Goal: Information Seeking & Learning: Learn about a topic

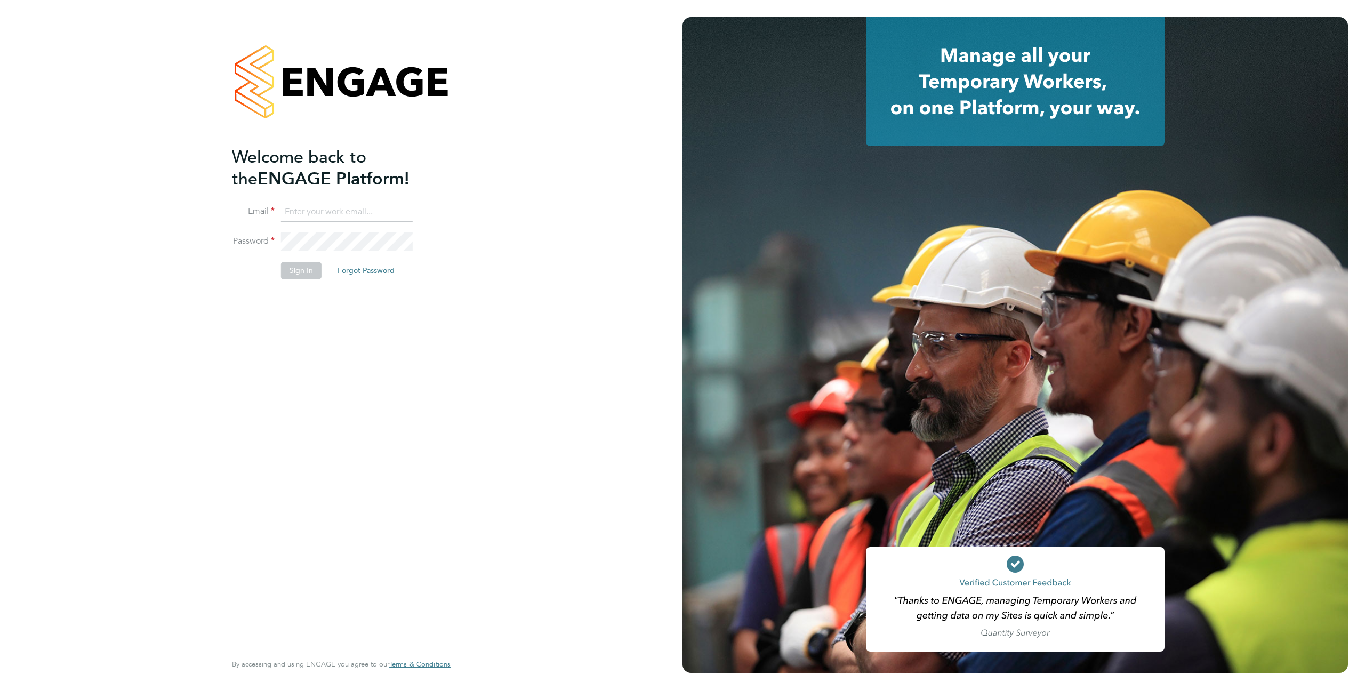
click at [348, 208] on input at bounding box center [347, 212] width 132 height 19
type input "support@engagelabs.io"
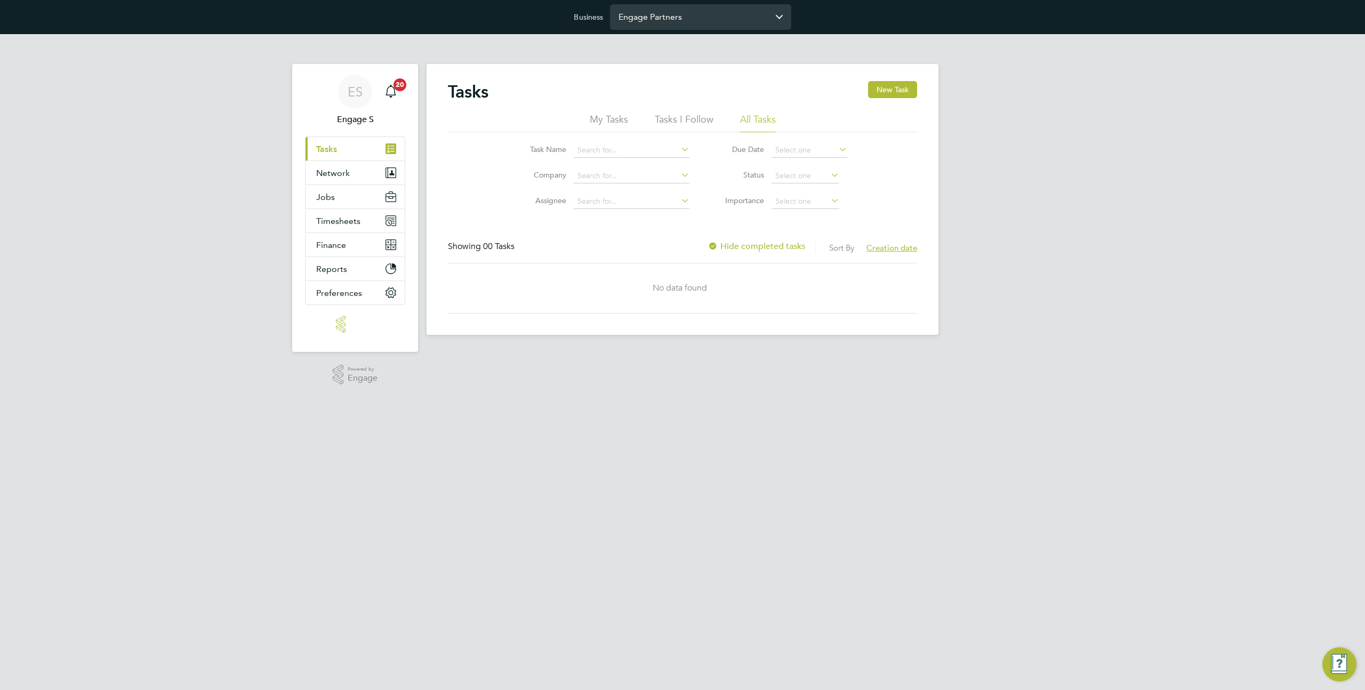
click at [666, 12] on input "Engage Partners" at bounding box center [700, 16] width 181 height 25
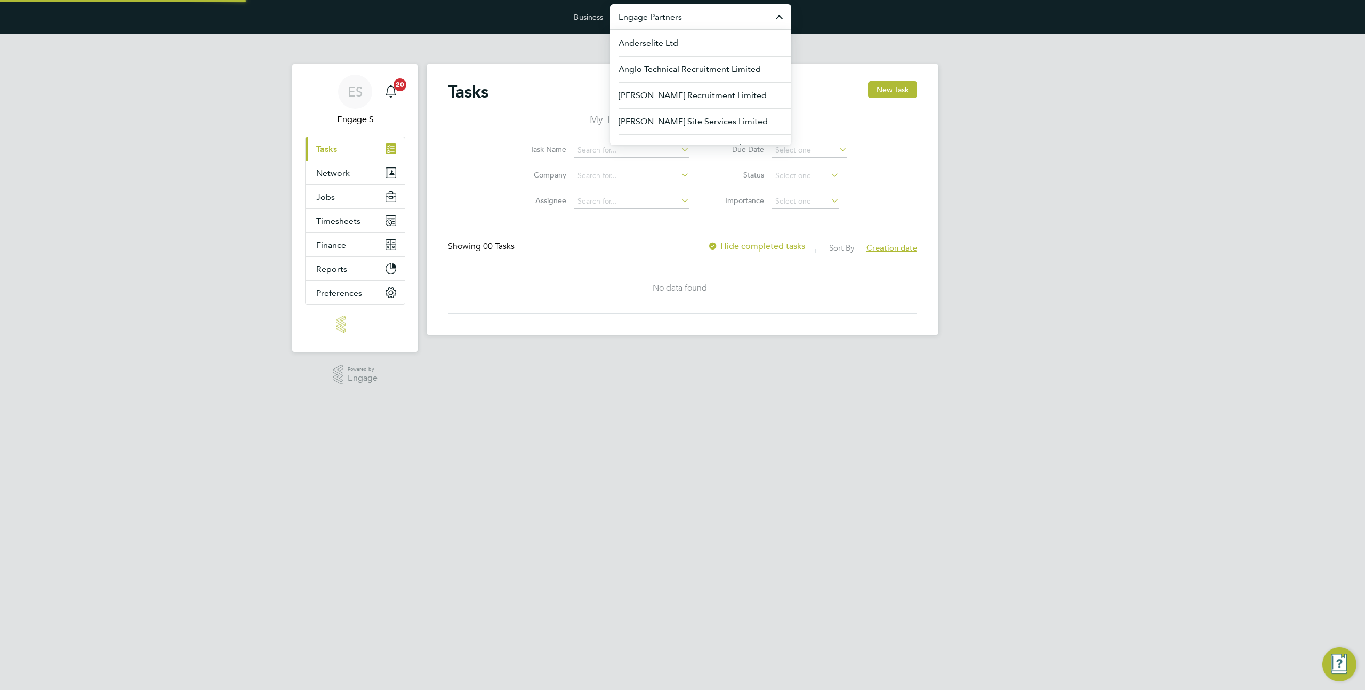
click at [666, 12] on input "Engage Partners" at bounding box center [700, 16] width 181 height 25
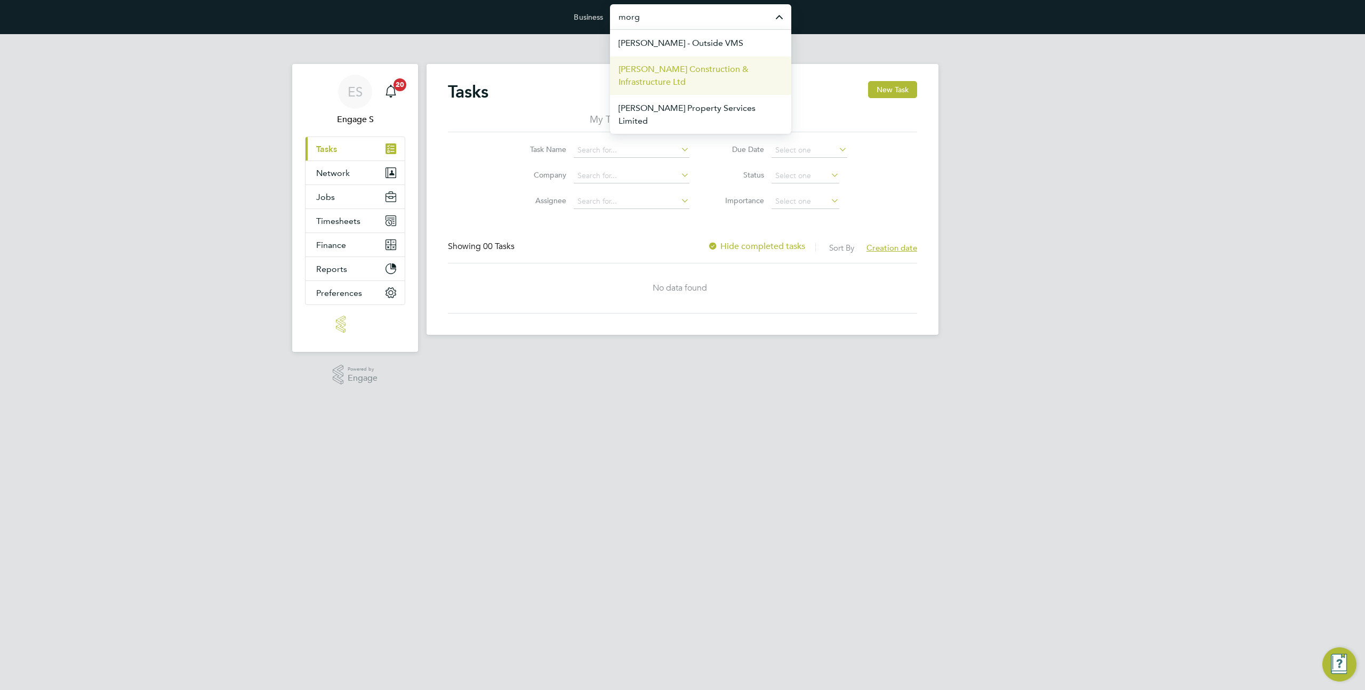
click at [691, 81] on span "Morgan Sindall Construction & Infrastructure Ltd" at bounding box center [701, 76] width 164 height 26
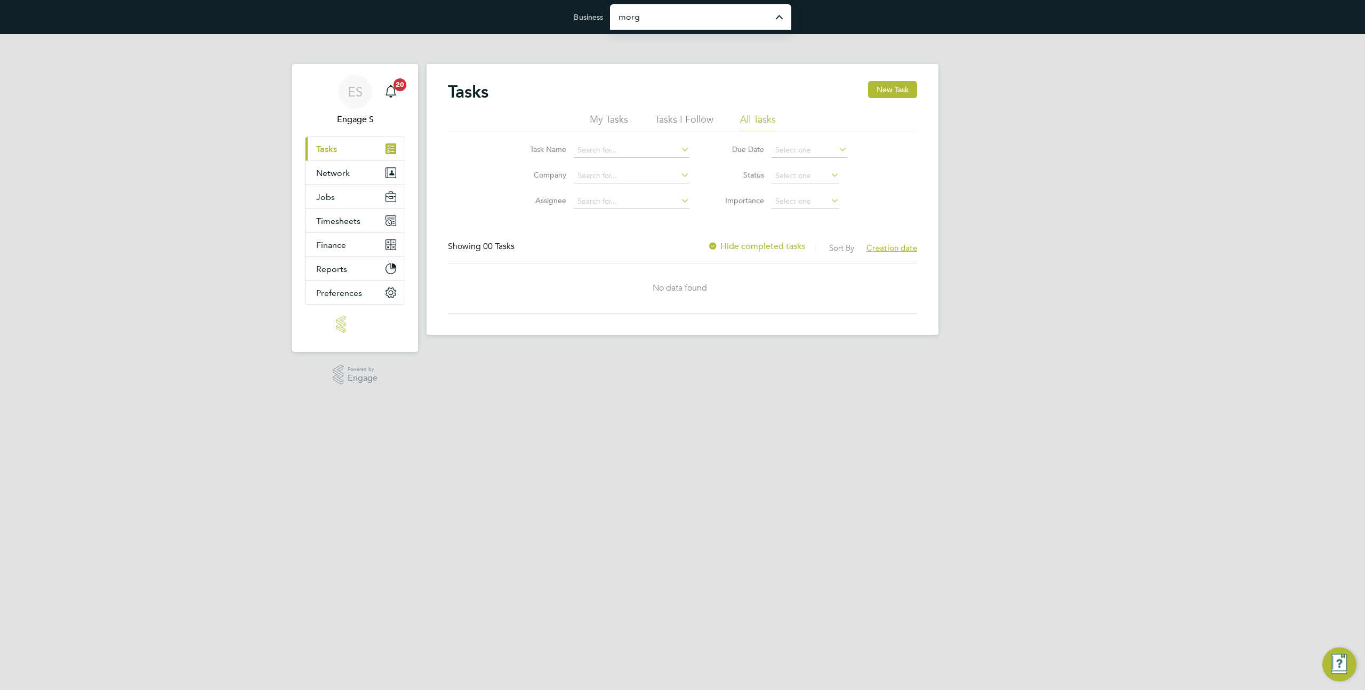
type input "Morgan Sindall Construction & Infrastructure Ltd"
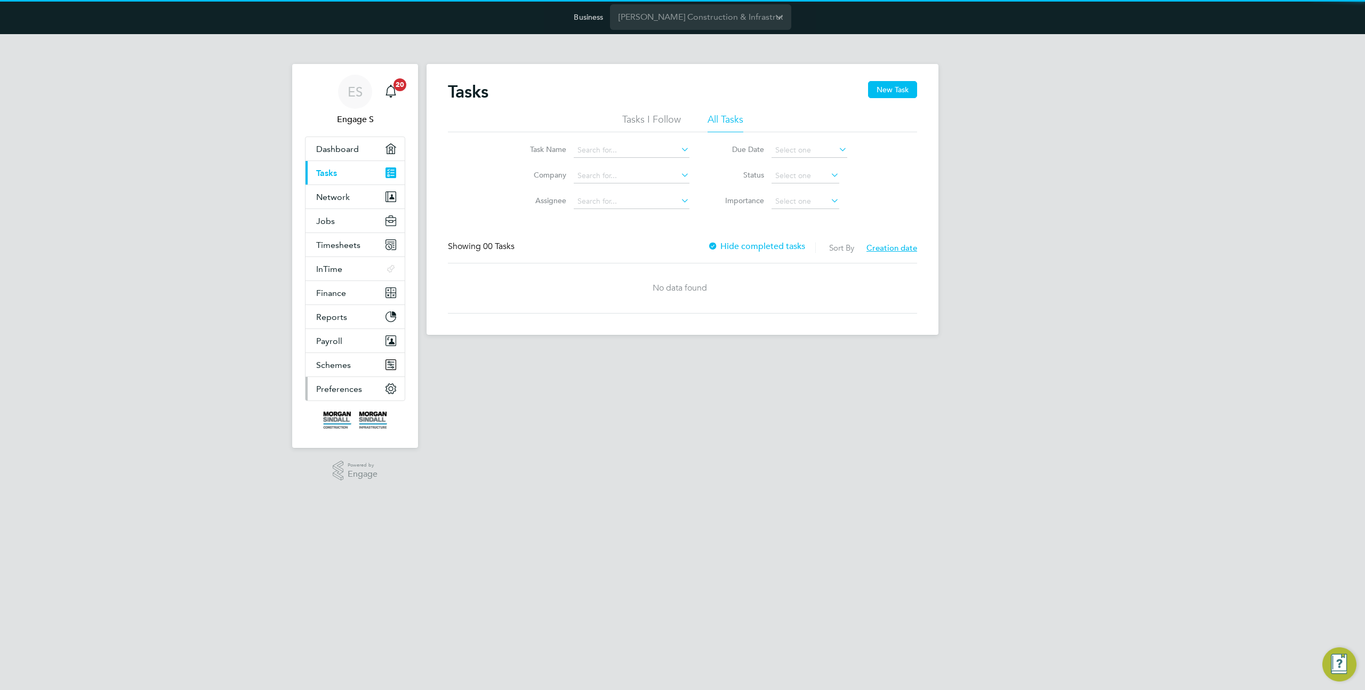
click at [354, 392] on span "Preferences" at bounding box center [339, 389] width 46 height 10
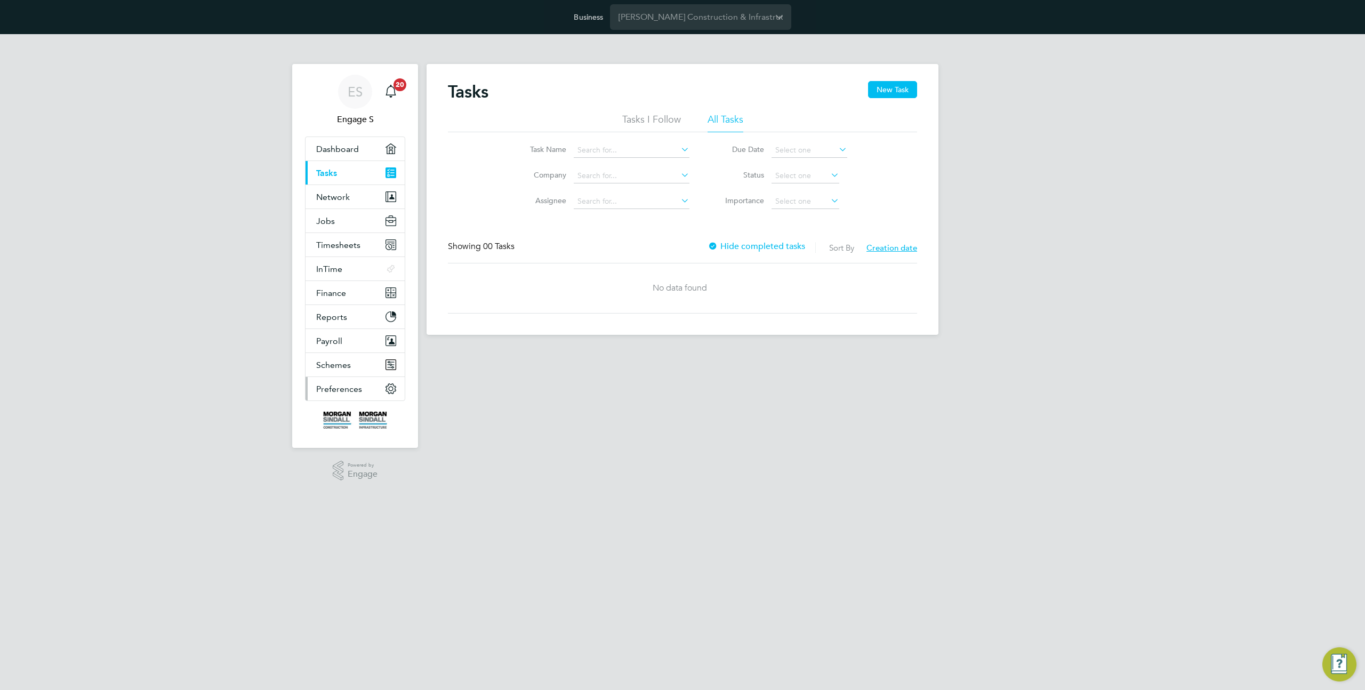
click at [334, 385] on span "Preferences" at bounding box center [339, 389] width 46 height 10
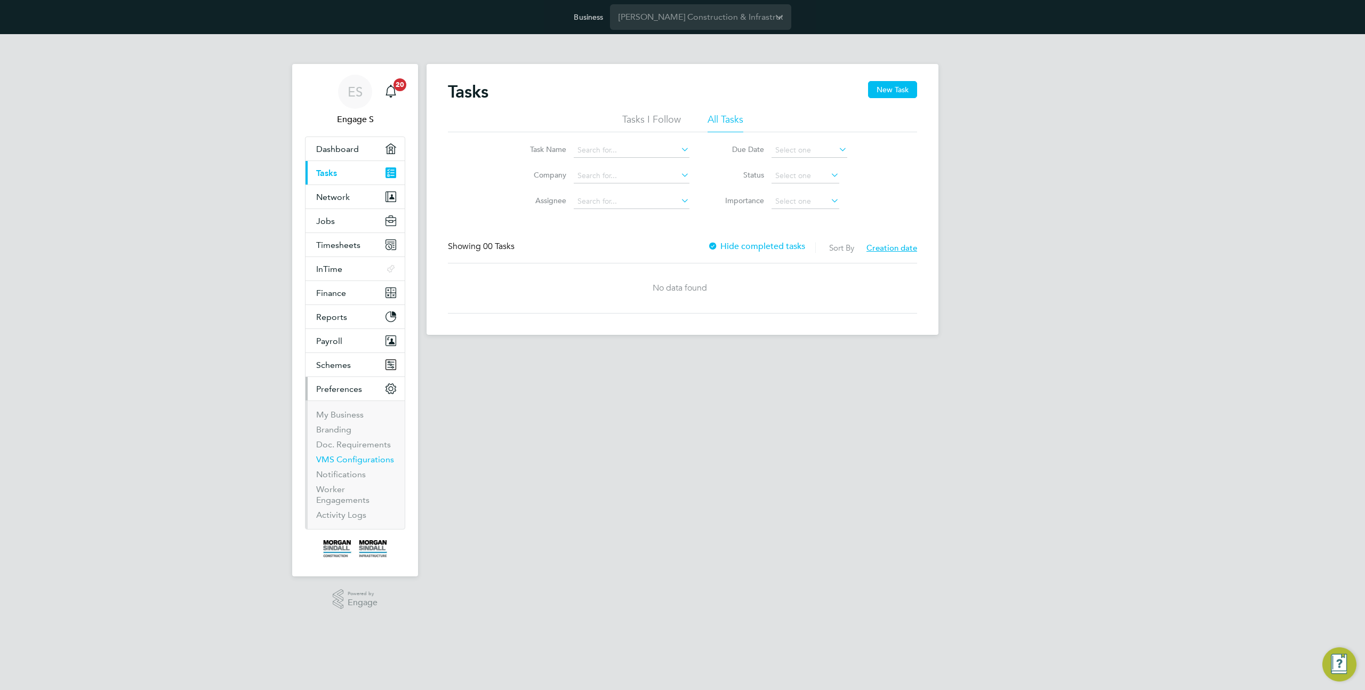
click at [346, 463] on link "VMS Configurations" at bounding box center [355, 459] width 78 height 10
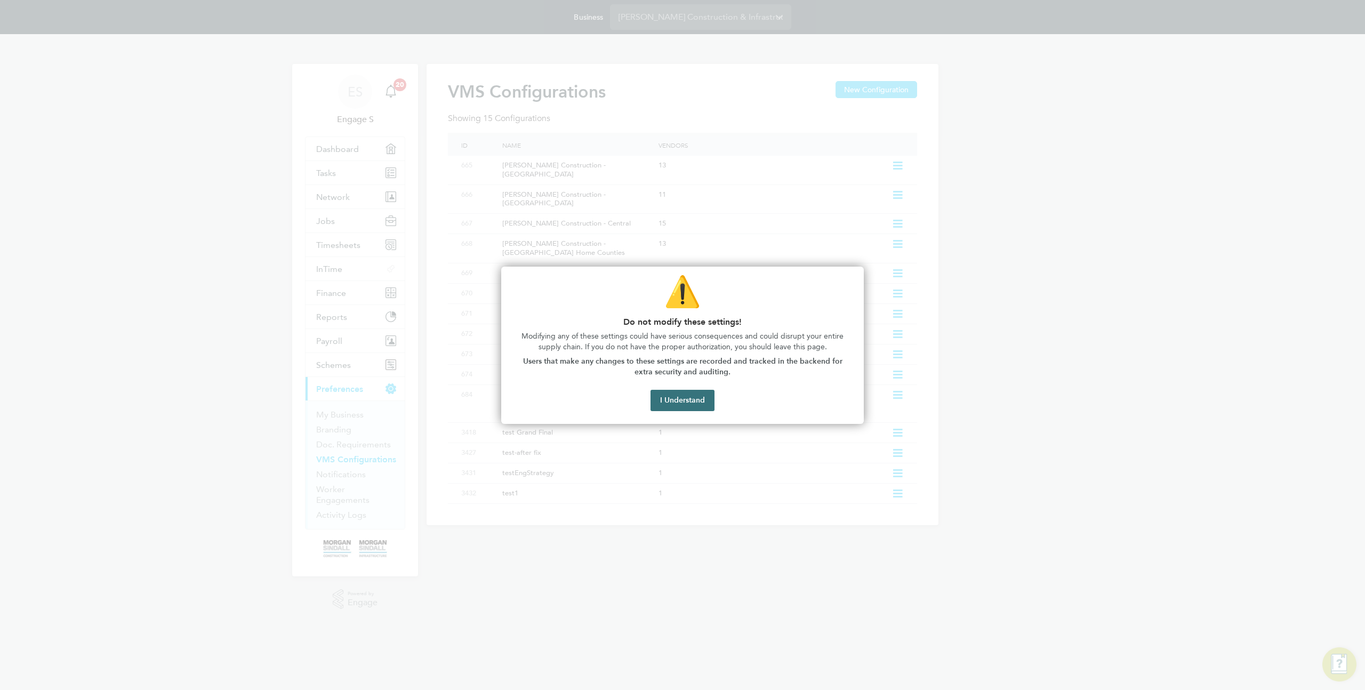
click at [683, 402] on button "I Understand" at bounding box center [683, 400] width 64 height 21
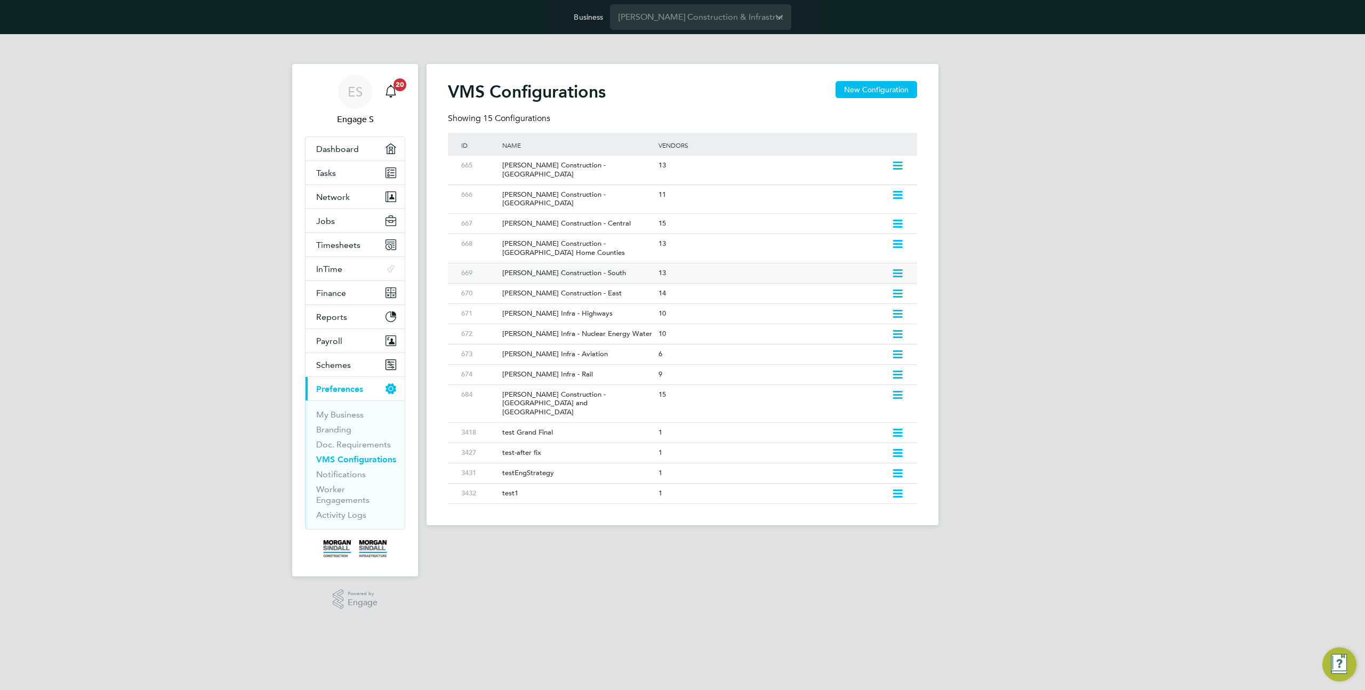
click at [644, 263] on div "[PERSON_NAME] Construction - South" at bounding box center [574, 273] width 161 height 20
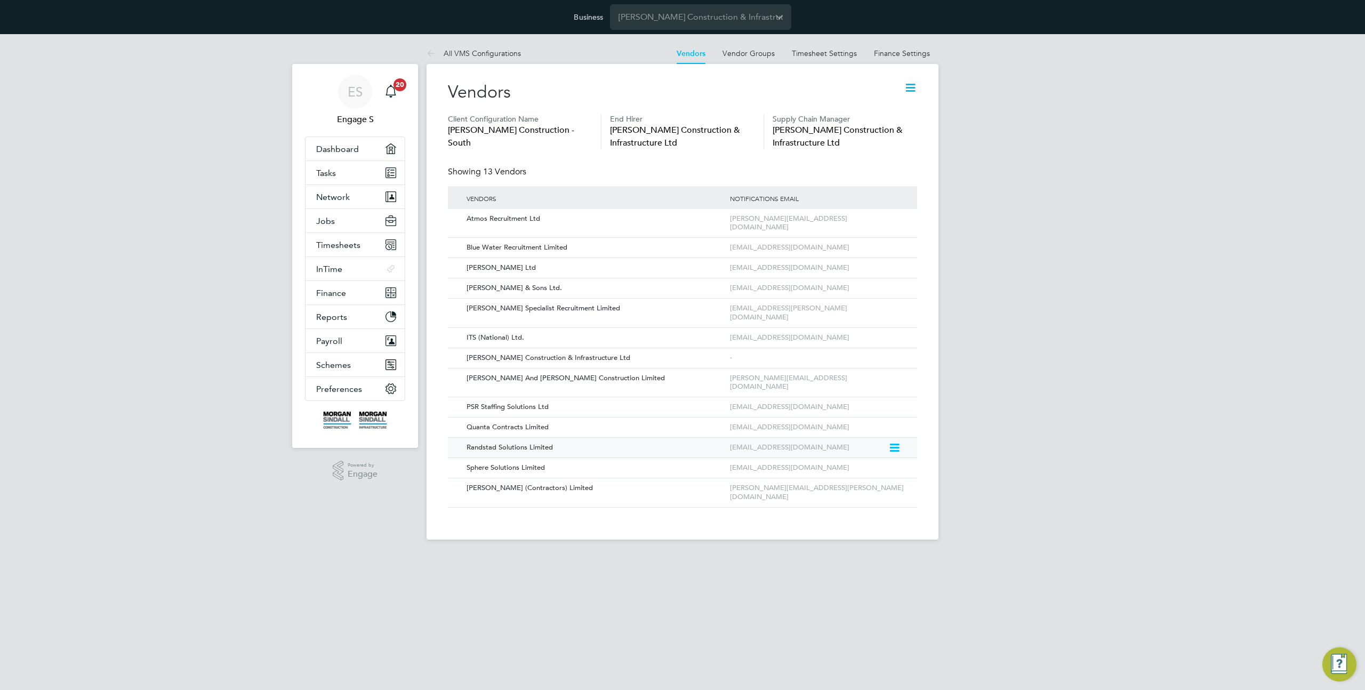
click at [893, 442] on icon at bounding box center [893, 448] width 11 height 13
click at [860, 440] on li "Edit Vendor" at bounding box center [865, 445] width 68 height 15
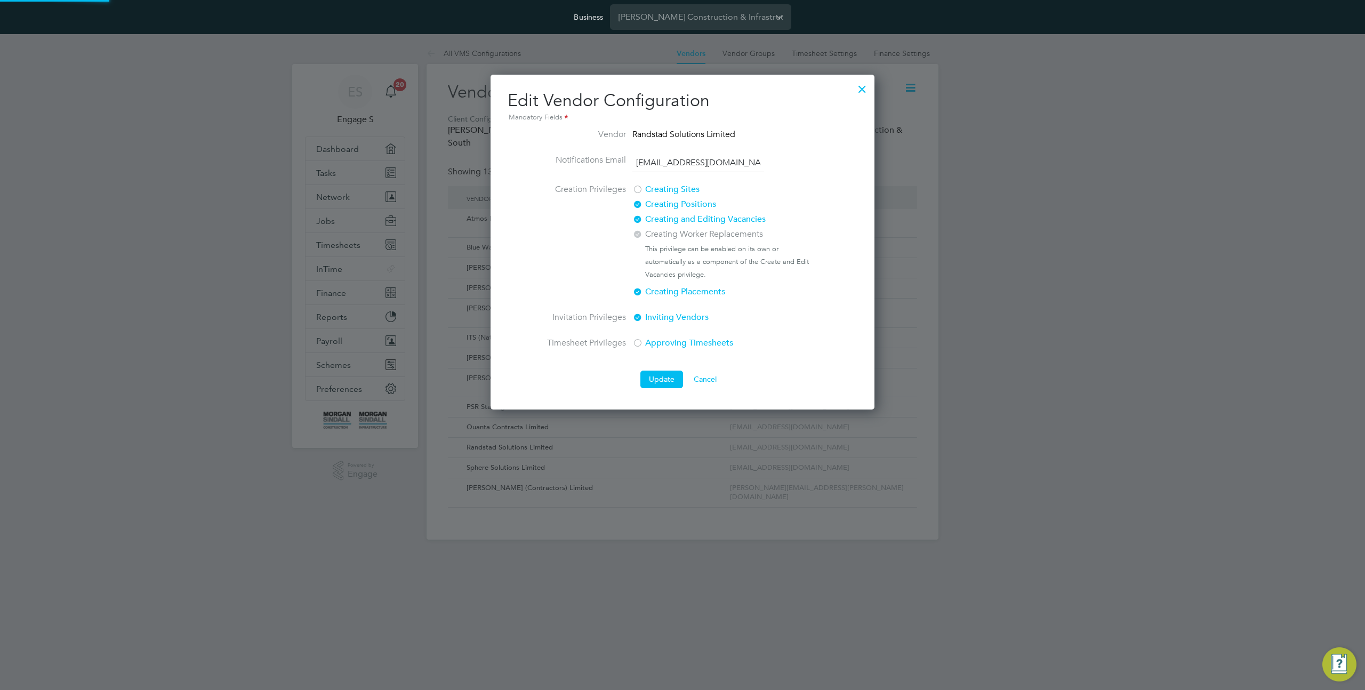
scroll to position [0, 15]
click at [856, 88] on div at bounding box center [862, 86] width 19 height 19
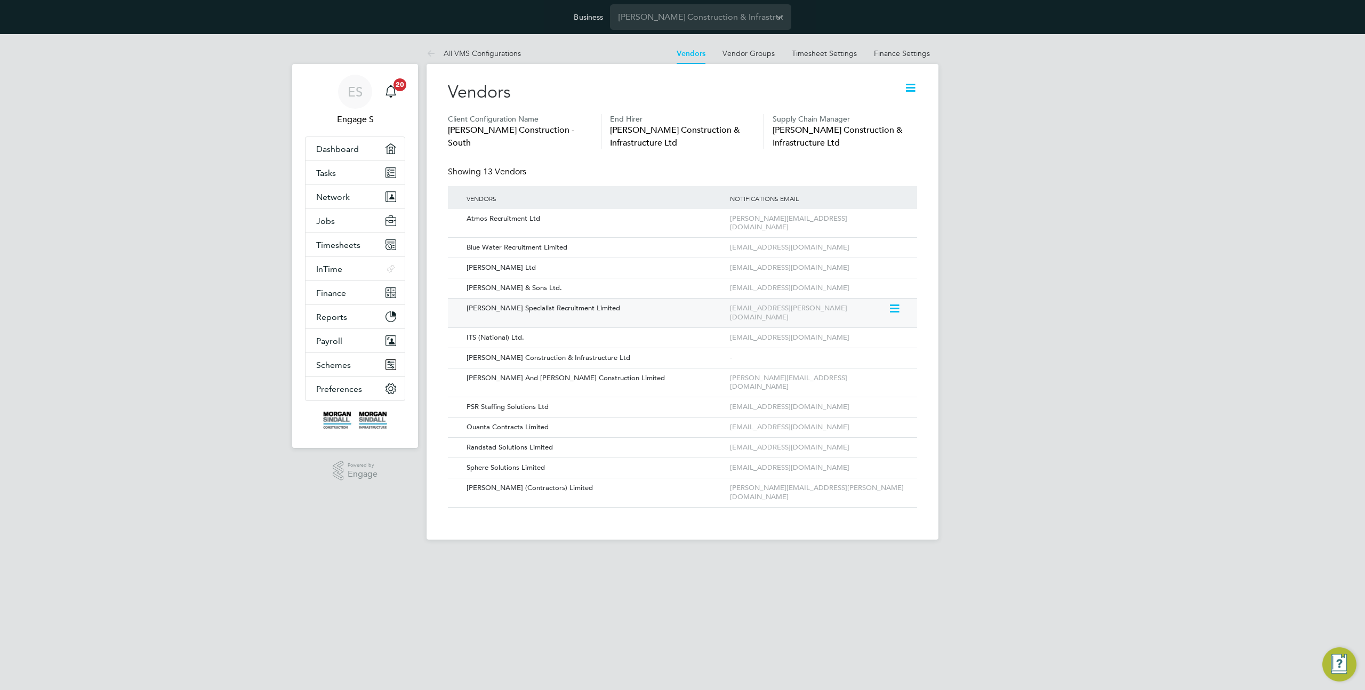
click at [897, 302] on icon at bounding box center [893, 308] width 11 height 13
click at [865, 326] on li "Edit Vendor" at bounding box center [865, 324] width 68 height 15
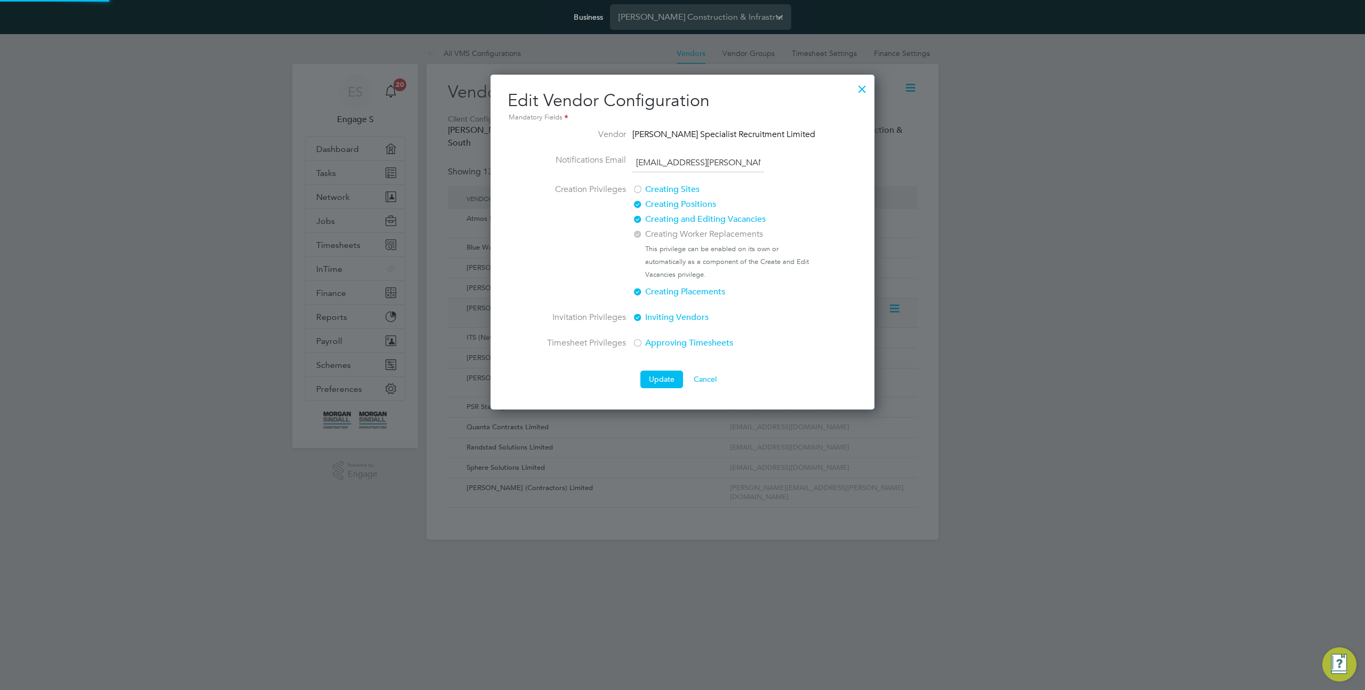
scroll to position [335, 384]
click at [649, 219] on label "Creating and Editing Vacancies" at bounding box center [721, 219] width 179 height 13
click at [658, 376] on button "Update" at bounding box center [661, 379] width 43 height 17
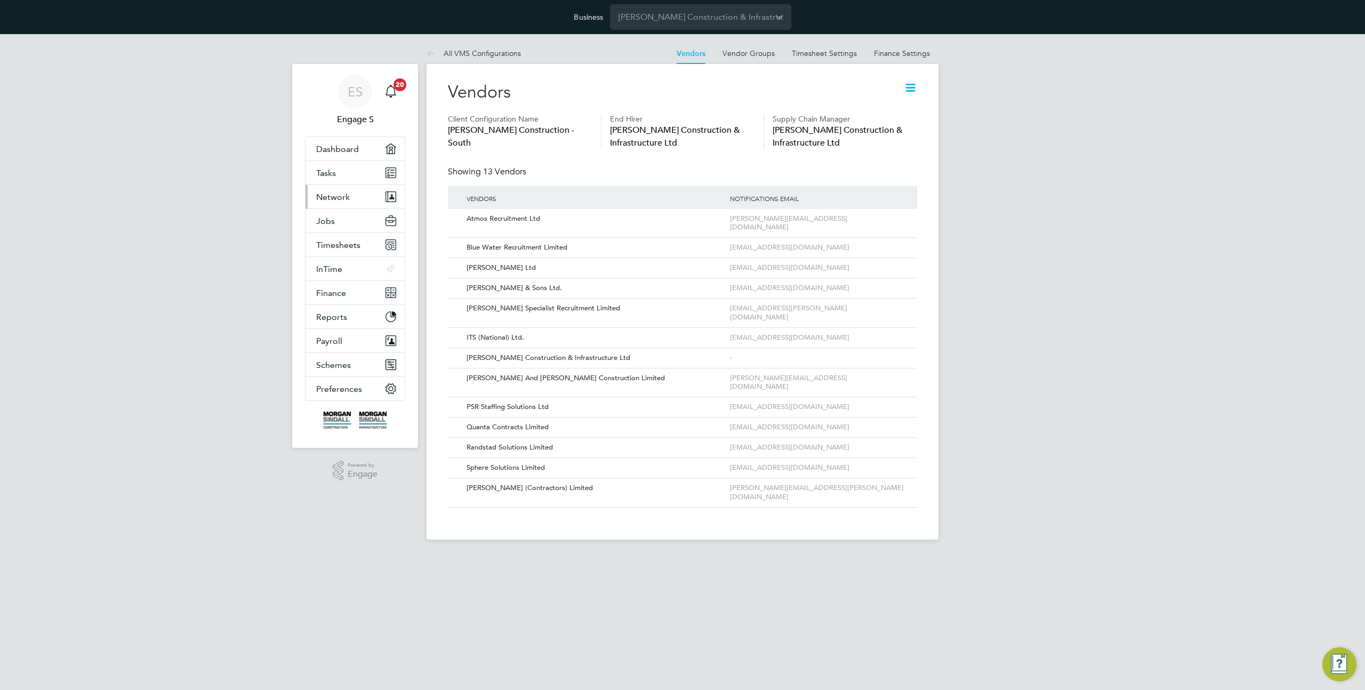
click at [347, 204] on button "Network" at bounding box center [355, 196] width 99 height 23
click at [638, 18] on input "Morgan Sindall Construction & Infrastructure Ltd" at bounding box center [700, 16] width 181 height 25
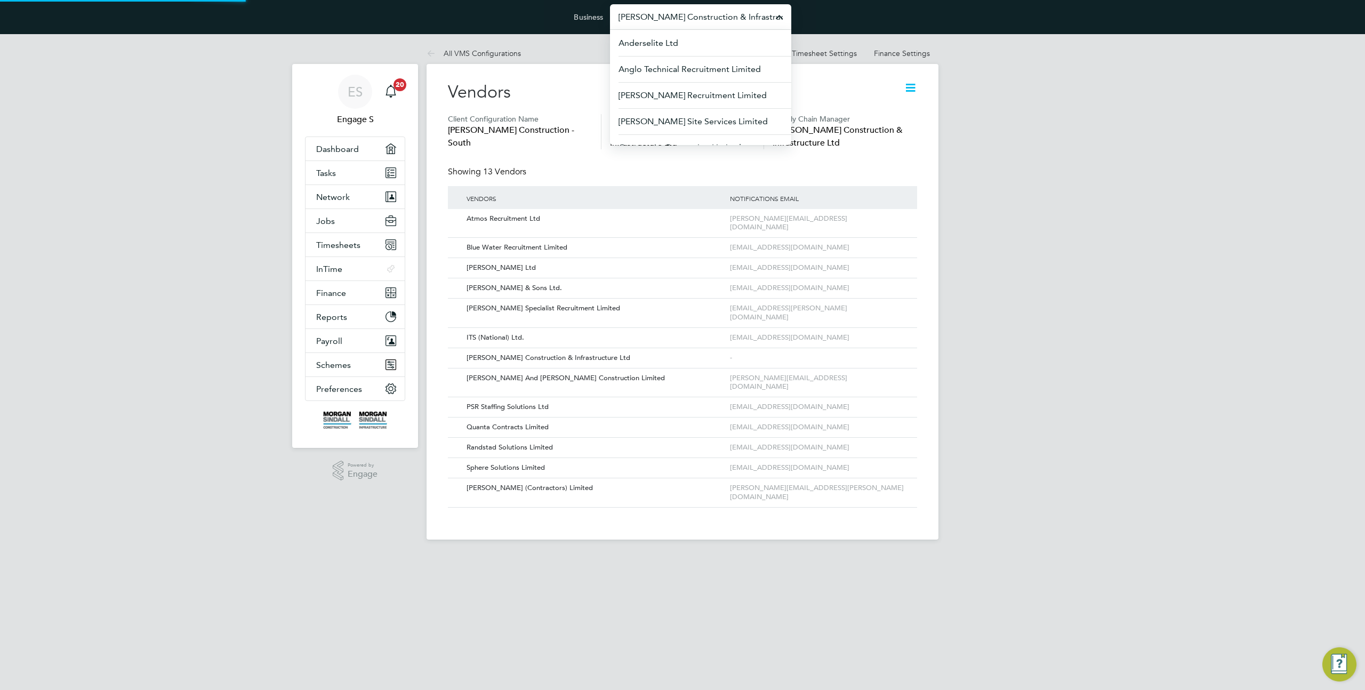
click at [638, 18] on input "Morgan Sindall Construction & Infrastructure Ltd" at bounding box center [700, 16] width 181 height 25
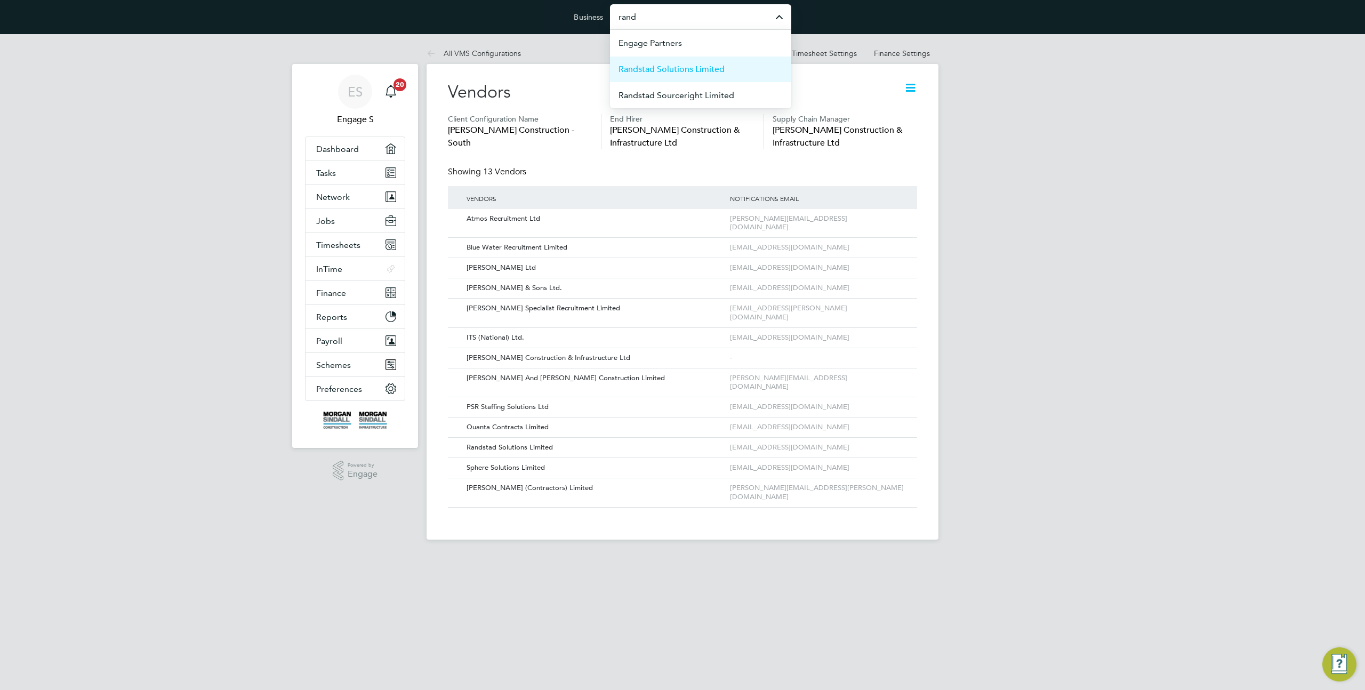
click at [684, 69] on span "Randstad Solutions Limited" at bounding box center [672, 69] width 106 height 13
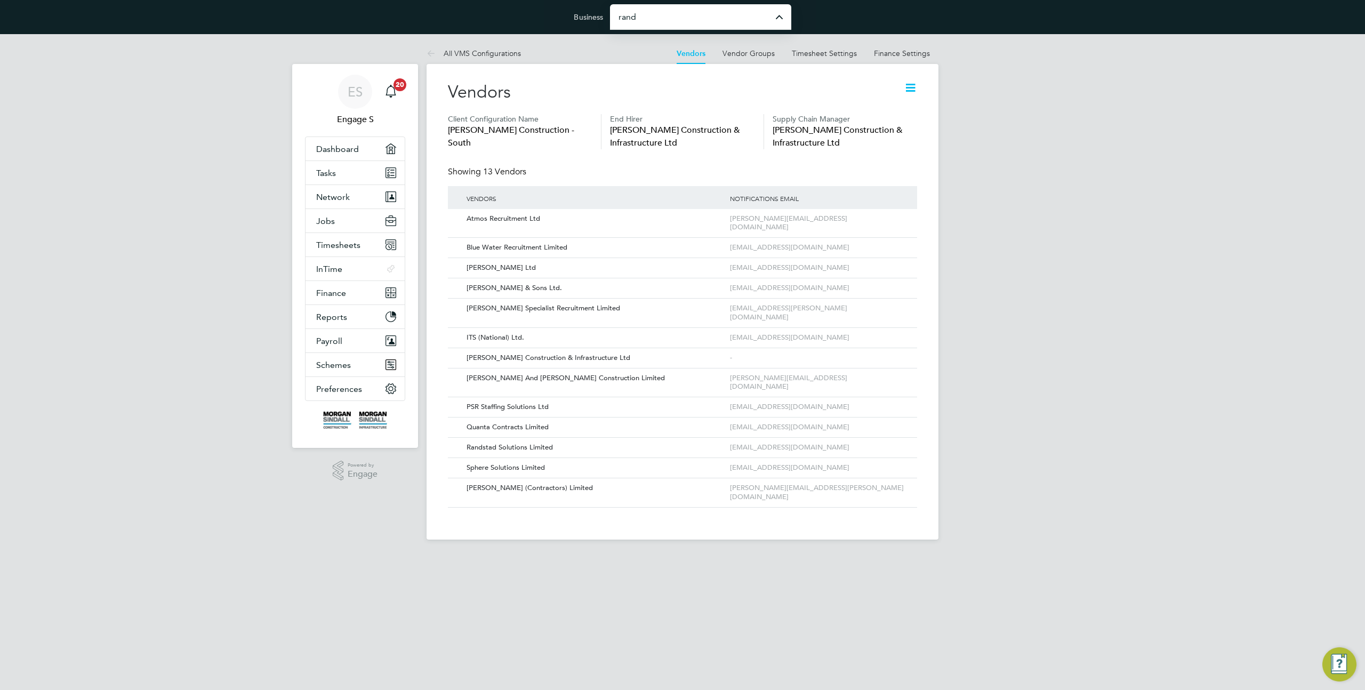
type input "Randstad Solutions Limited"
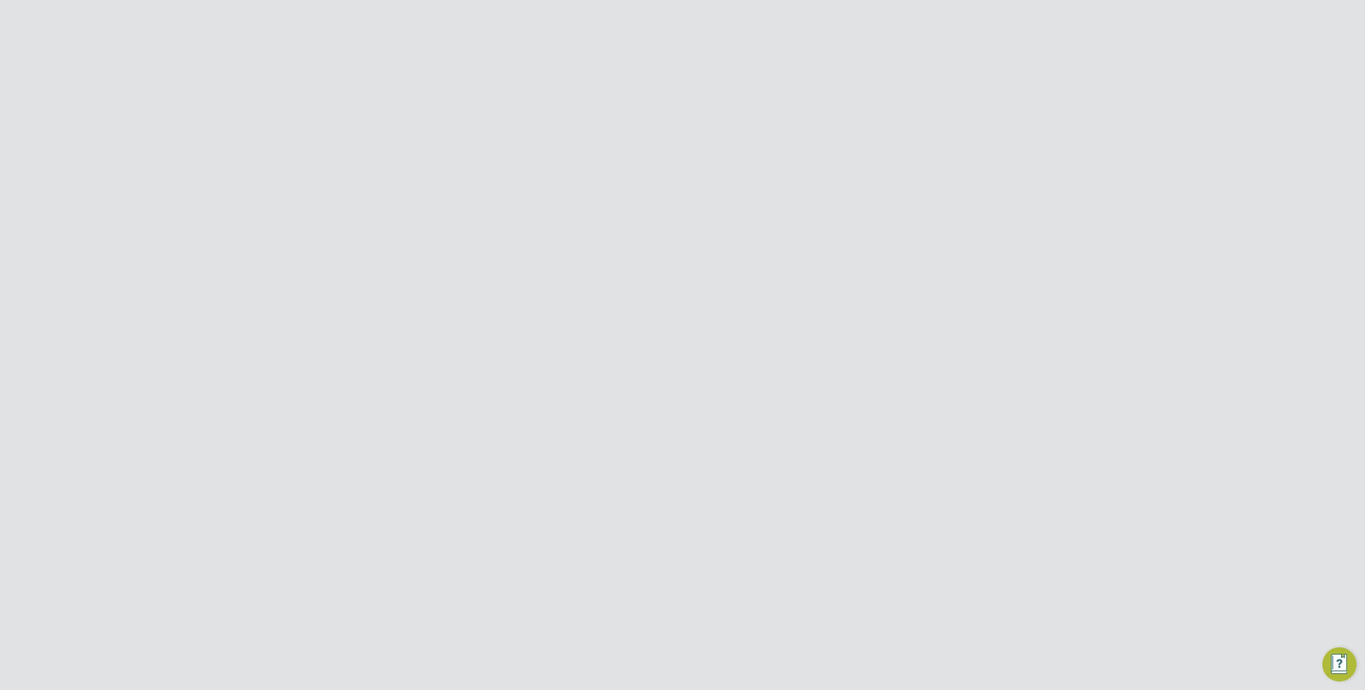
click at [626, 214] on div "Error while Loading Client Details You are not allowed to access this client co…" at bounding box center [682, 345] width 1365 height 690
click at [344, 194] on span "Network" at bounding box center [333, 197] width 34 height 10
click at [351, 223] on link "Team Members" at bounding box center [346, 223] width 60 height 10
click at [668, 136] on input at bounding box center [710, 134] width 156 height 21
type input "admi"
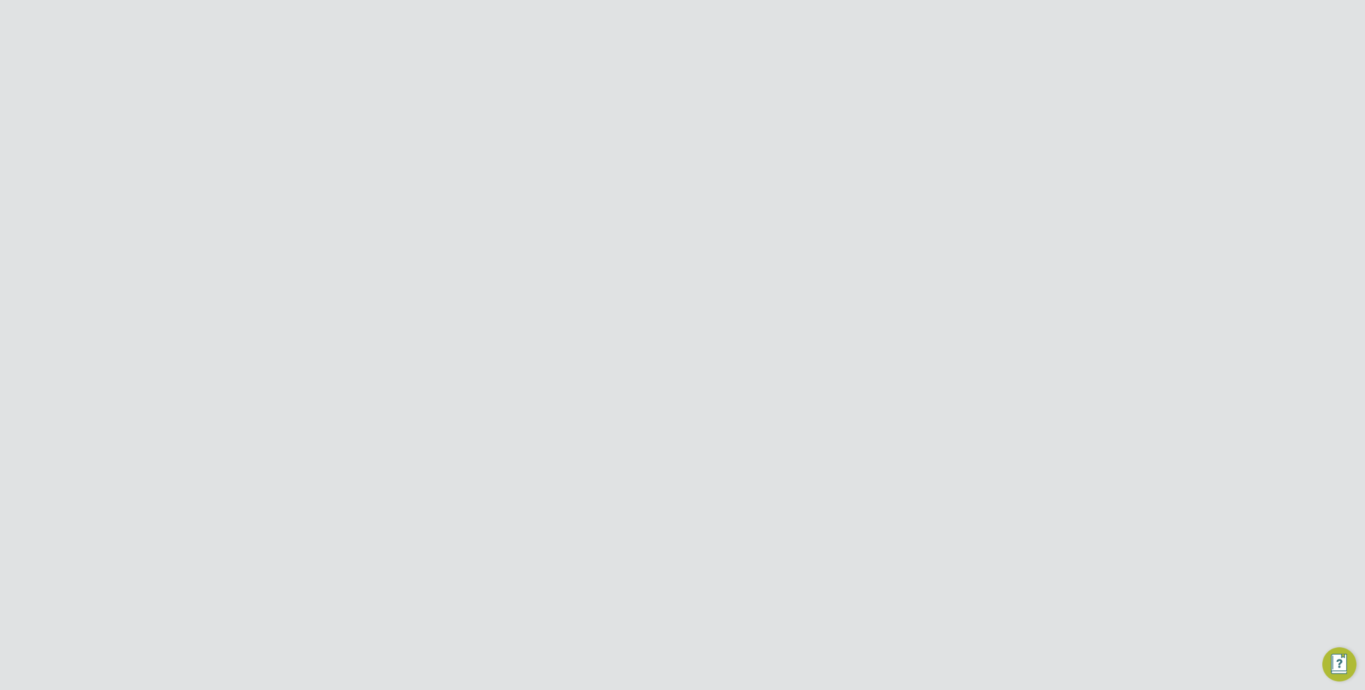
click at [897, 235] on icon at bounding box center [893, 233] width 11 height 13
click at [806, 362] on li "Impersonate" at bounding box center [835, 369] width 129 height 15
click at [645, 22] on input "Randstad Solutions Limited" at bounding box center [700, 16] width 181 height 25
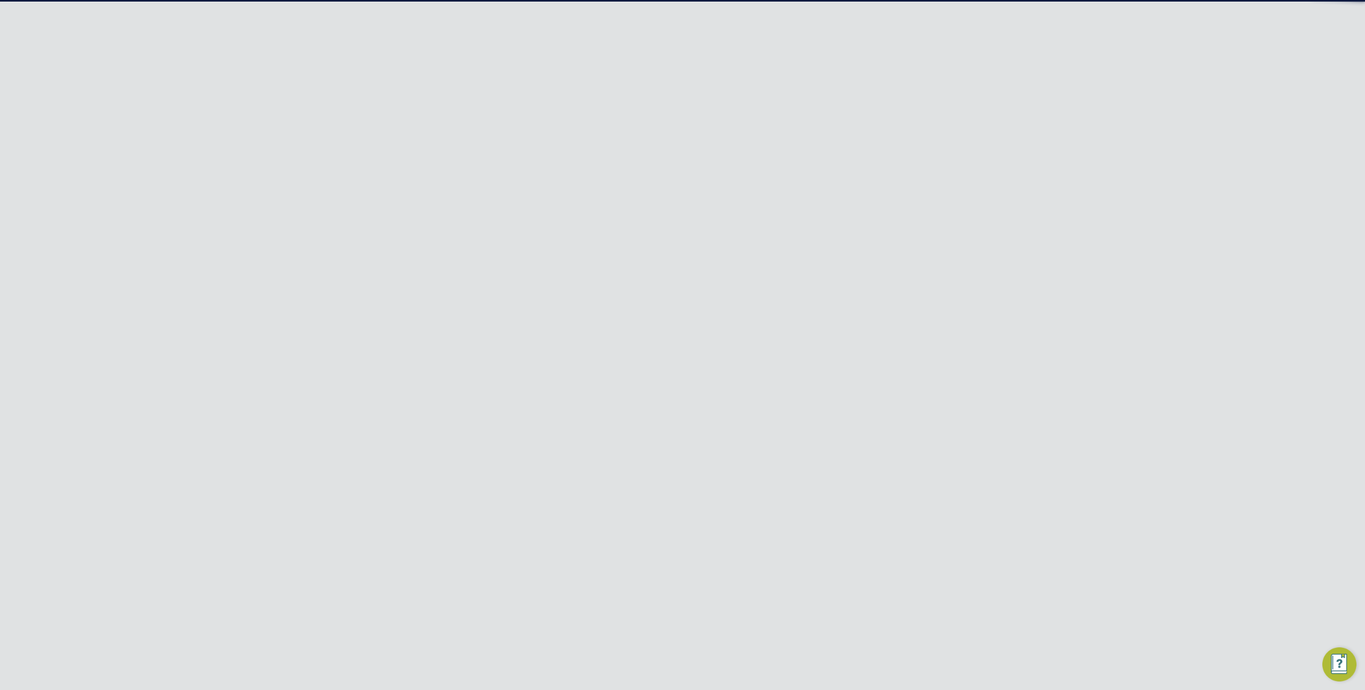
click at [661, 67] on span "[PERSON_NAME] Specialist Recruitment Limited" at bounding box center [701, 76] width 164 height 26
type input "Hays Specialist Recruitment Limited"
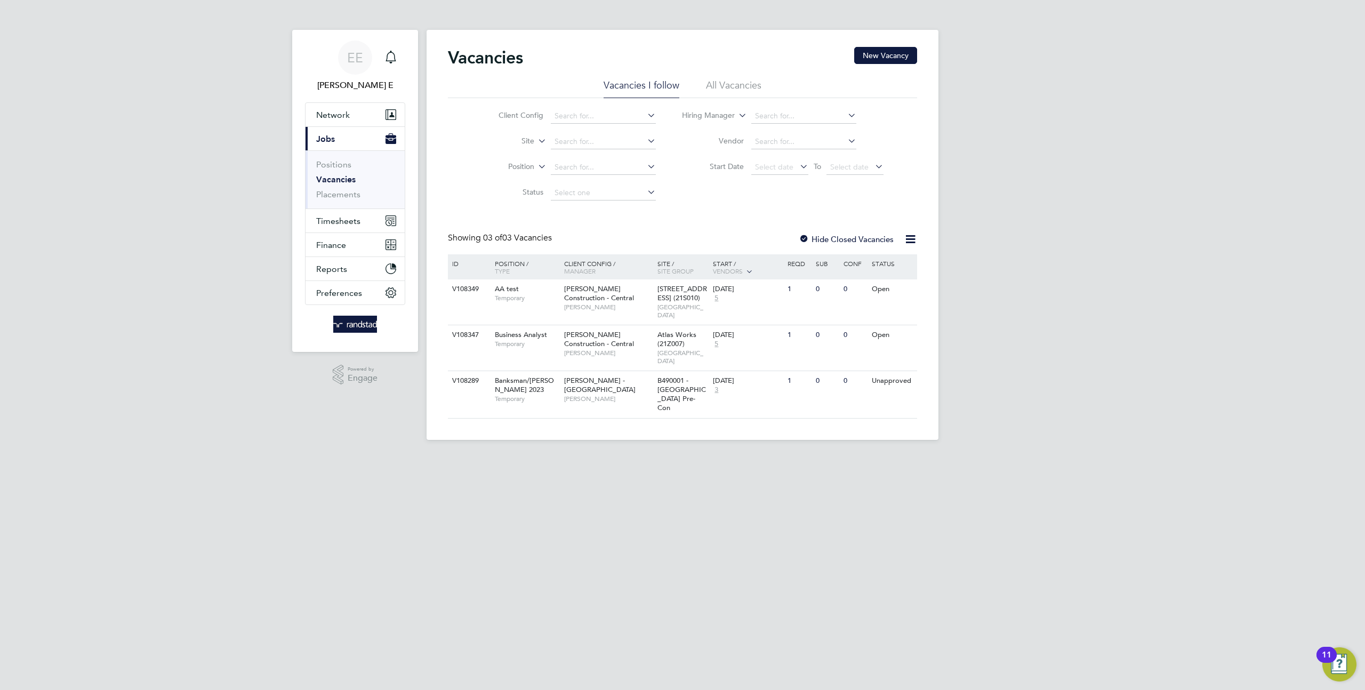
click at [331, 175] on link "Vacancies" at bounding box center [335, 179] width 39 height 10
click at [731, 87] on li "All Vacancies" at bounding box center [733, 88] width 55 height 19
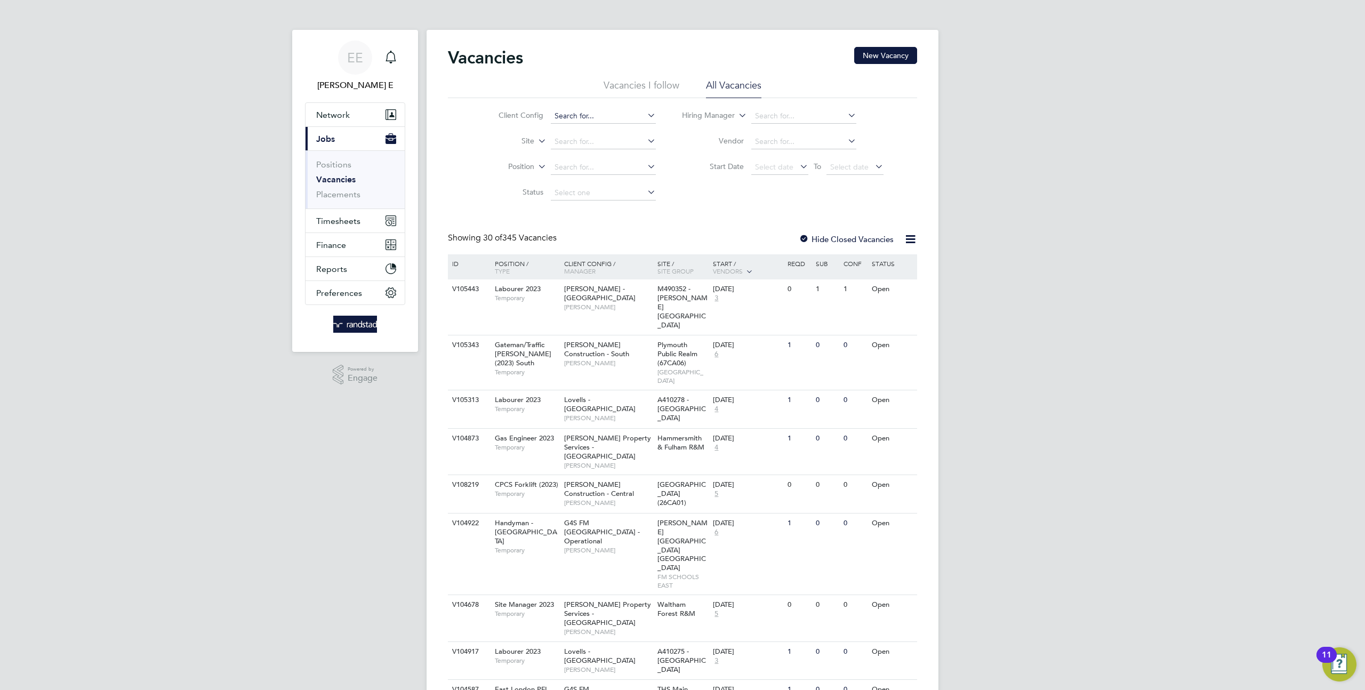
click at [573, 115] on input at bounding box center [603, 116] width 105 height 15
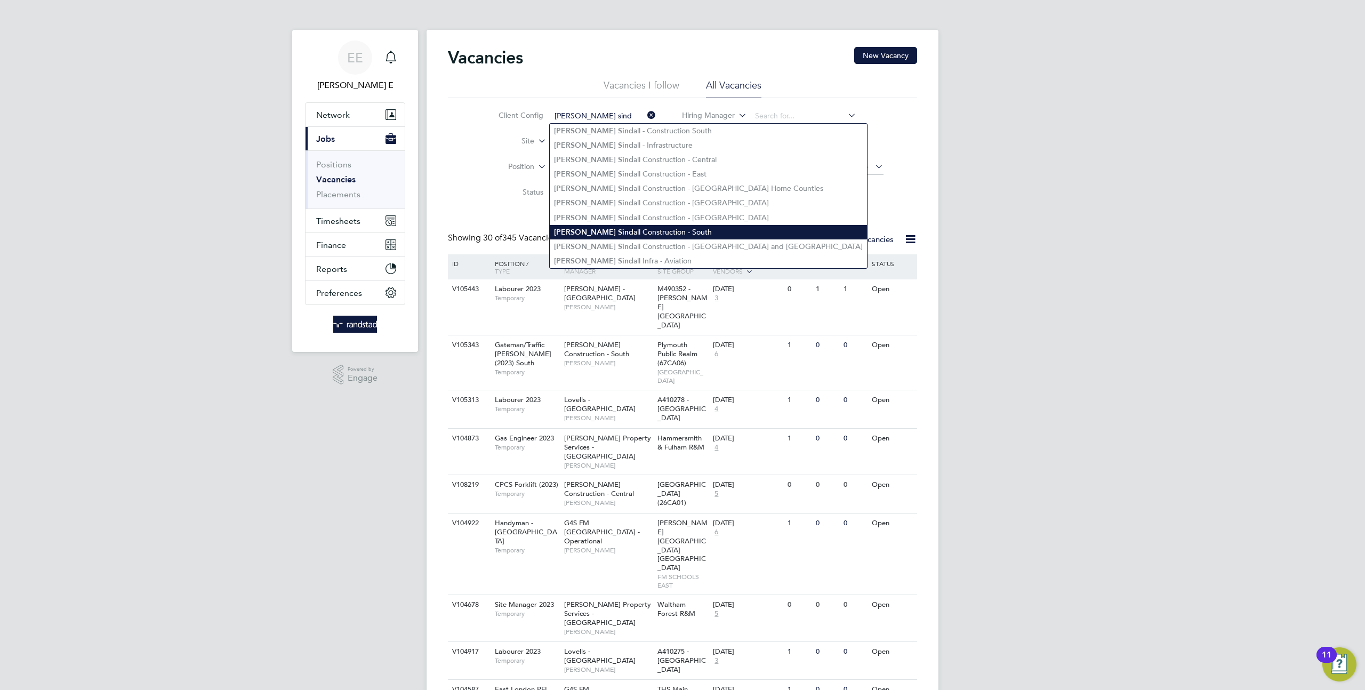
click at [659, 231] on li "Morgan Sind all Construction - South" at bounding box center [708, 232] width 317 height 14
type input "[PERSON_NAME] Construction - South"
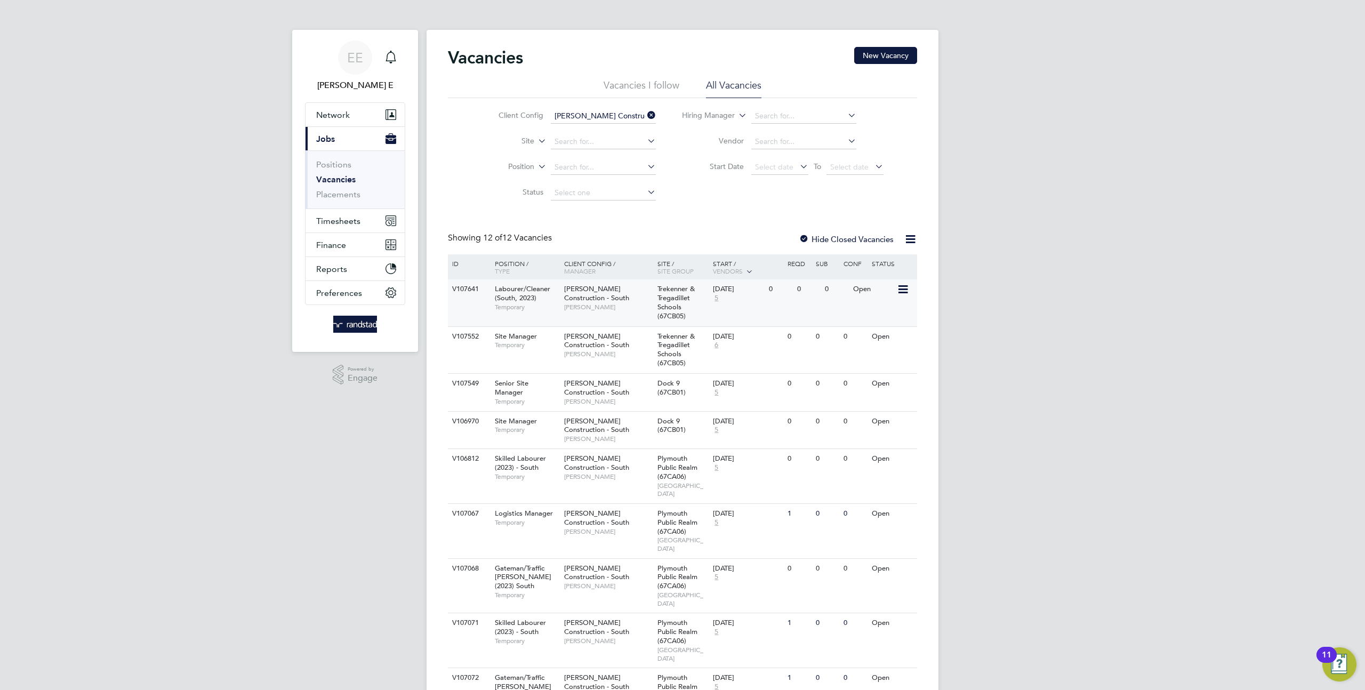
click at [895, 291] on div "Open" at bounding box center [874, 289] width 46 height 20
click at [902, 292] on icon at bounding box center [902, 289] width 11 height 13
click at [821, 242] on label "Hide Closed Vacancies" at bounding box center [846, 239] width 95 height 10
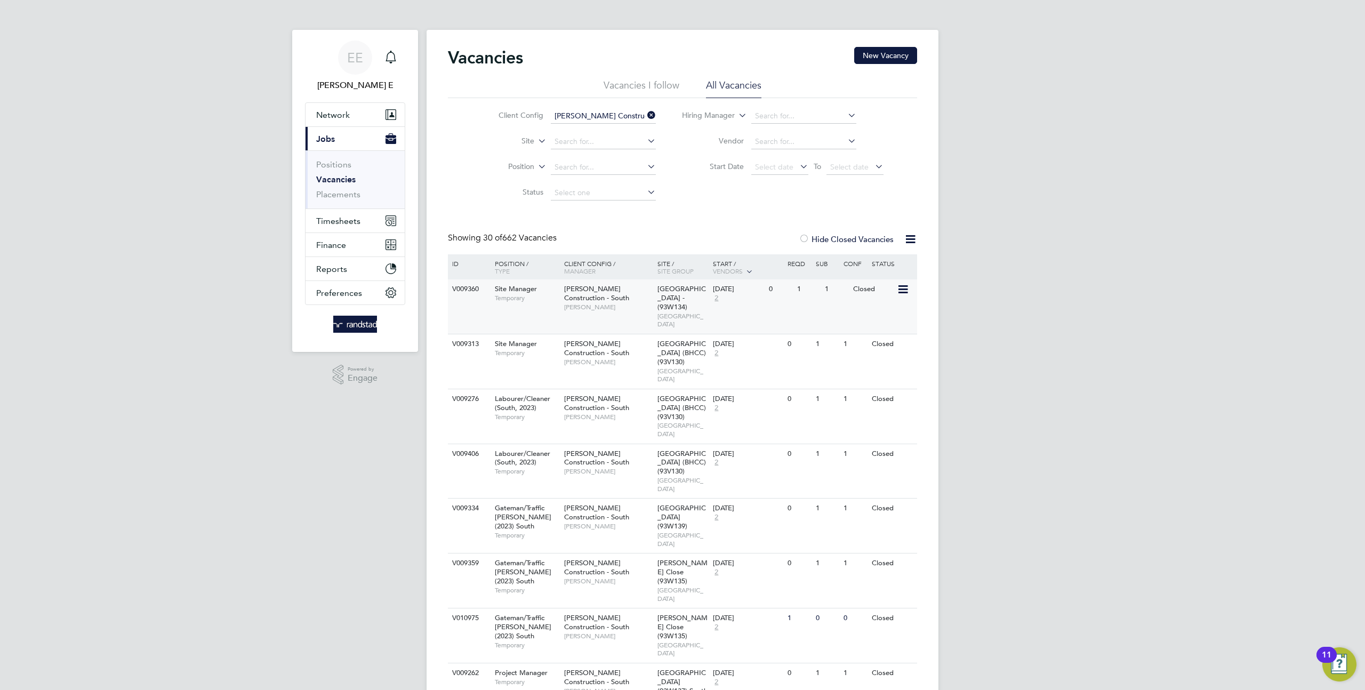
click at [902, 291] on icon at bounding box center [902, 289] width 11 height 13
click at [773, 293] on div "0" at bounding box center [780, 289] width 28 height 20
click at [897, 288] on icon at bounding box center [902, 289] width 11 height 13
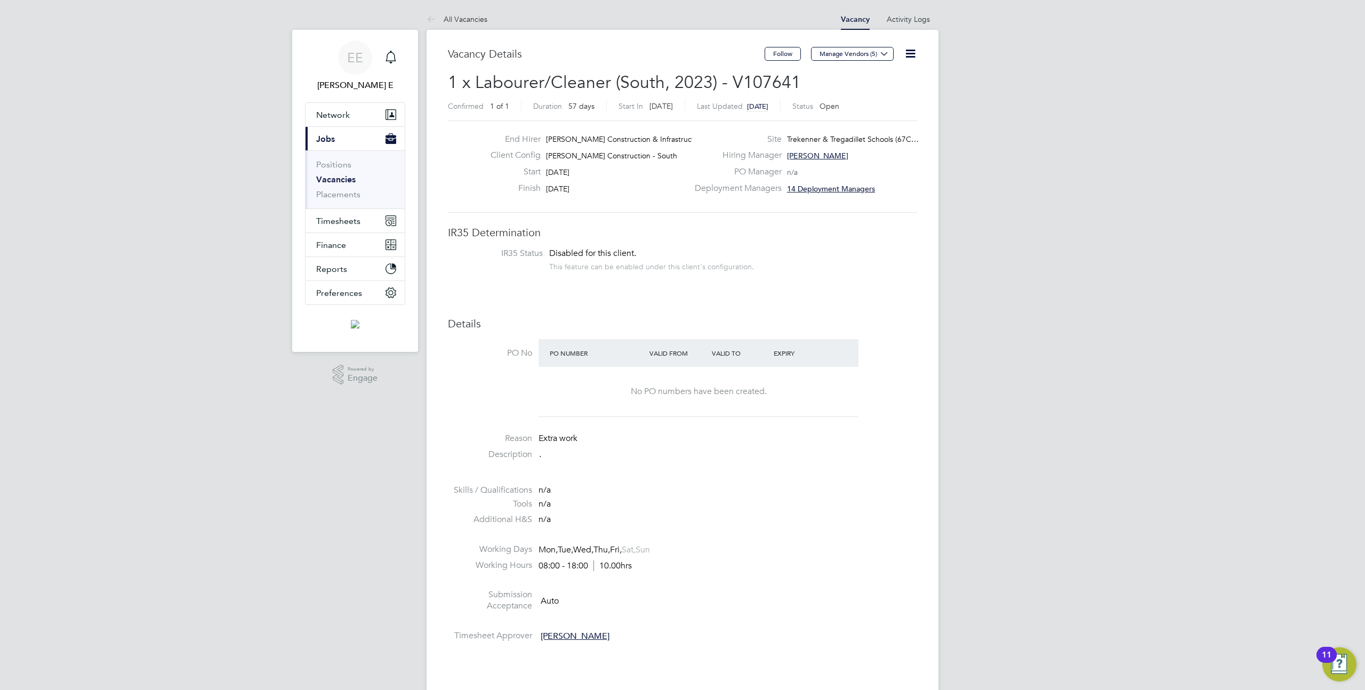
click at [911, 49] on icon at bounding box center [910, 53] width 13 height 13
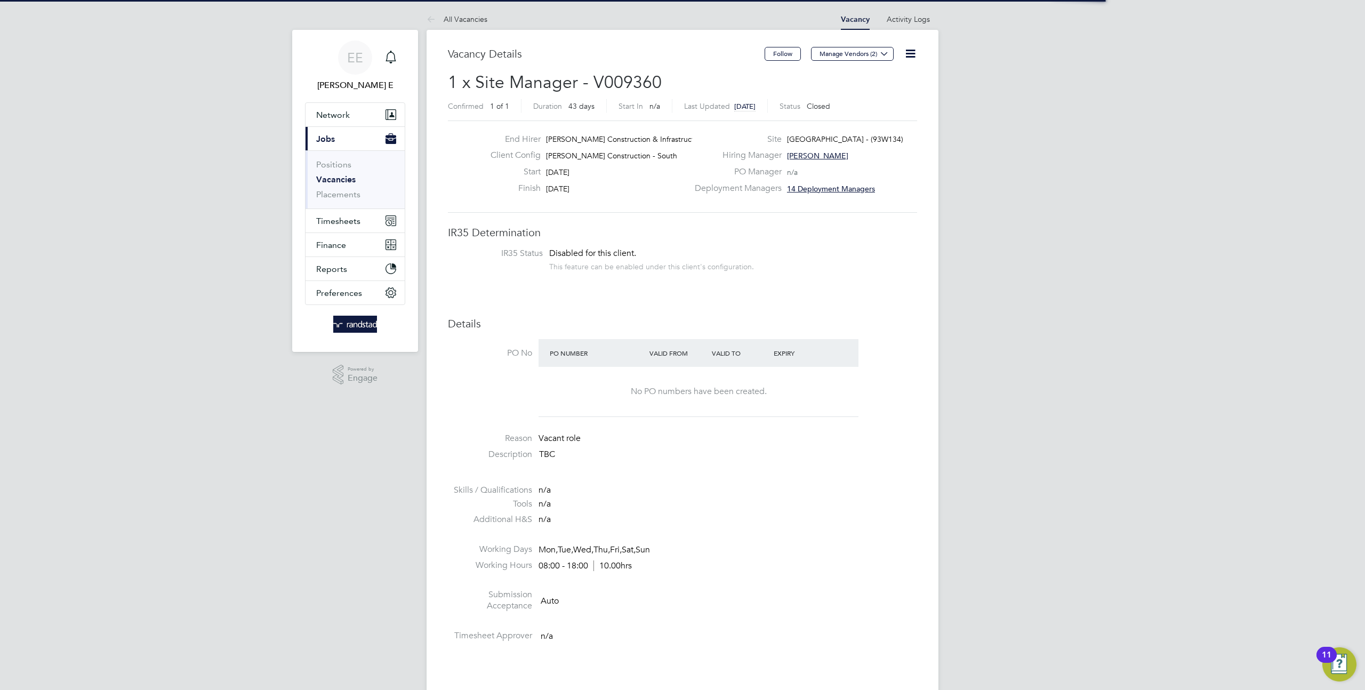
click at [911, 47] on icon at bounding box center [910, 53] width 13 height 13
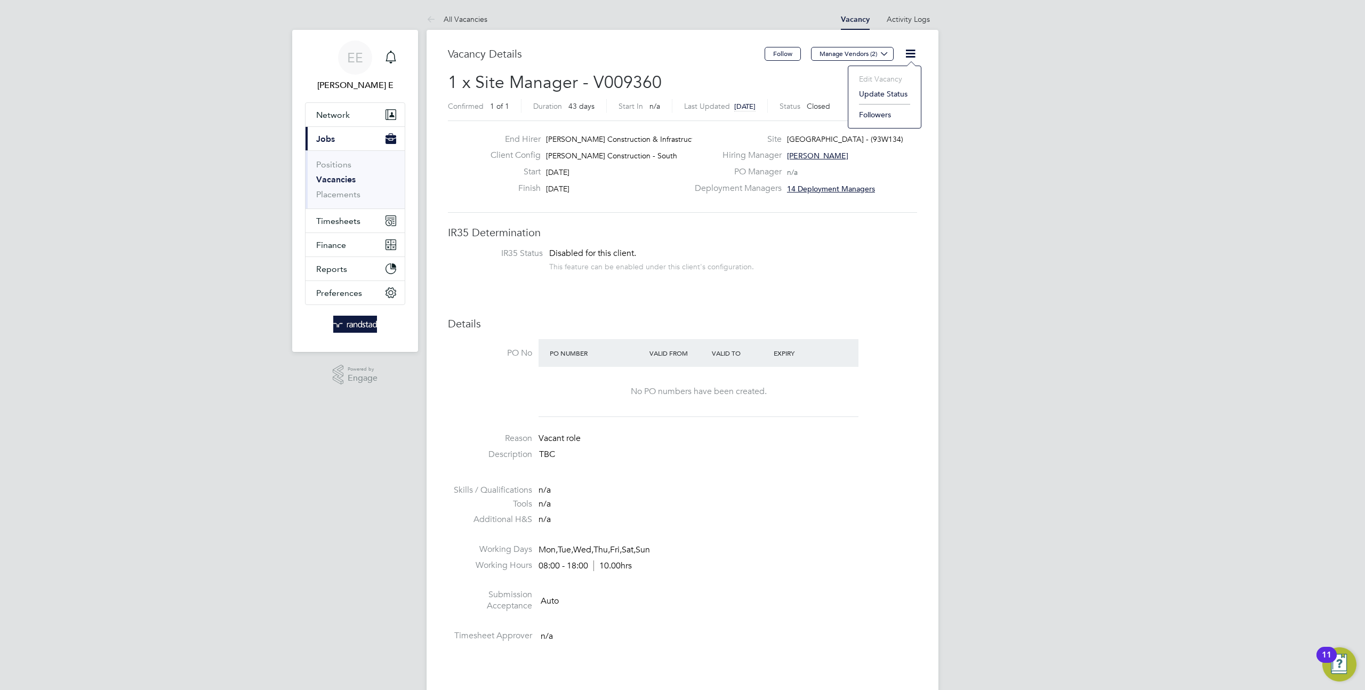
click at [883, 95] on li "Update Status" at bounding box center [885, 93] width 62 height 15
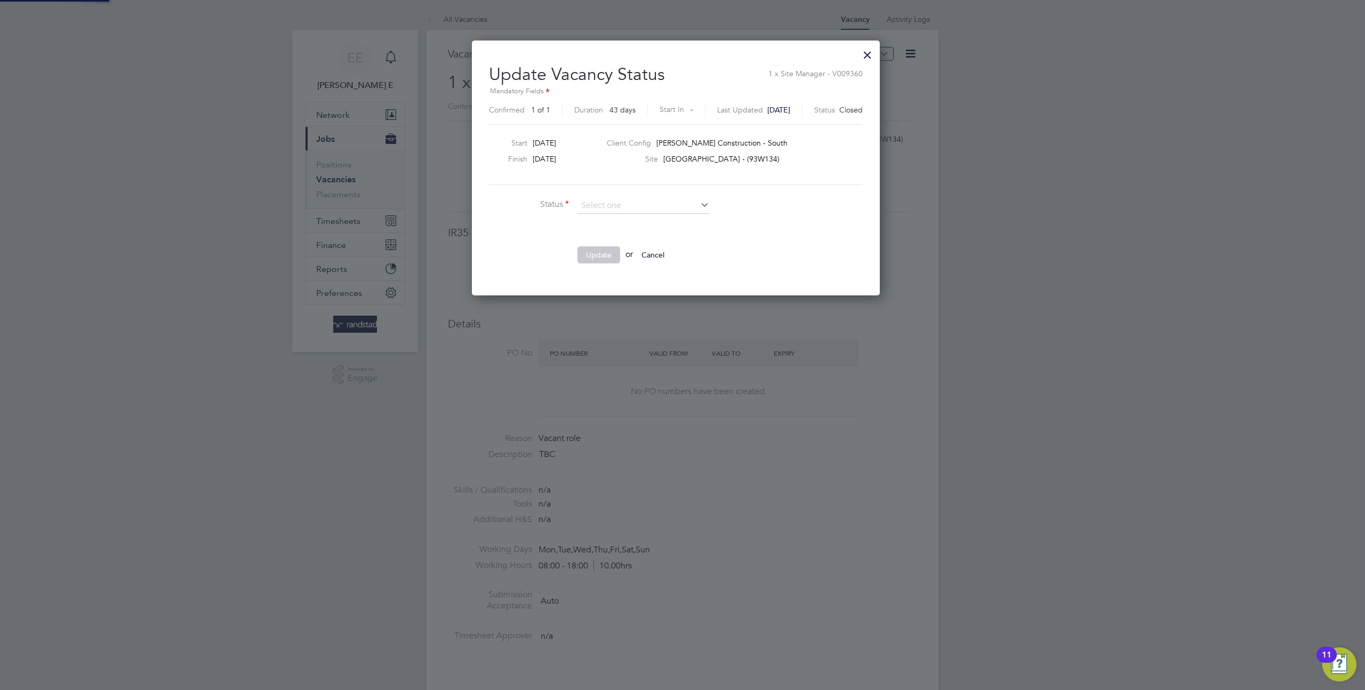
scroll to position [254, 421]
click at [604, 219] on li "Open" at bounding box center [643, 220] width 133 height 14
type input "Open"
click at [598, 254] on button "Update" at bounding box center [599, 254] width 43 height 17
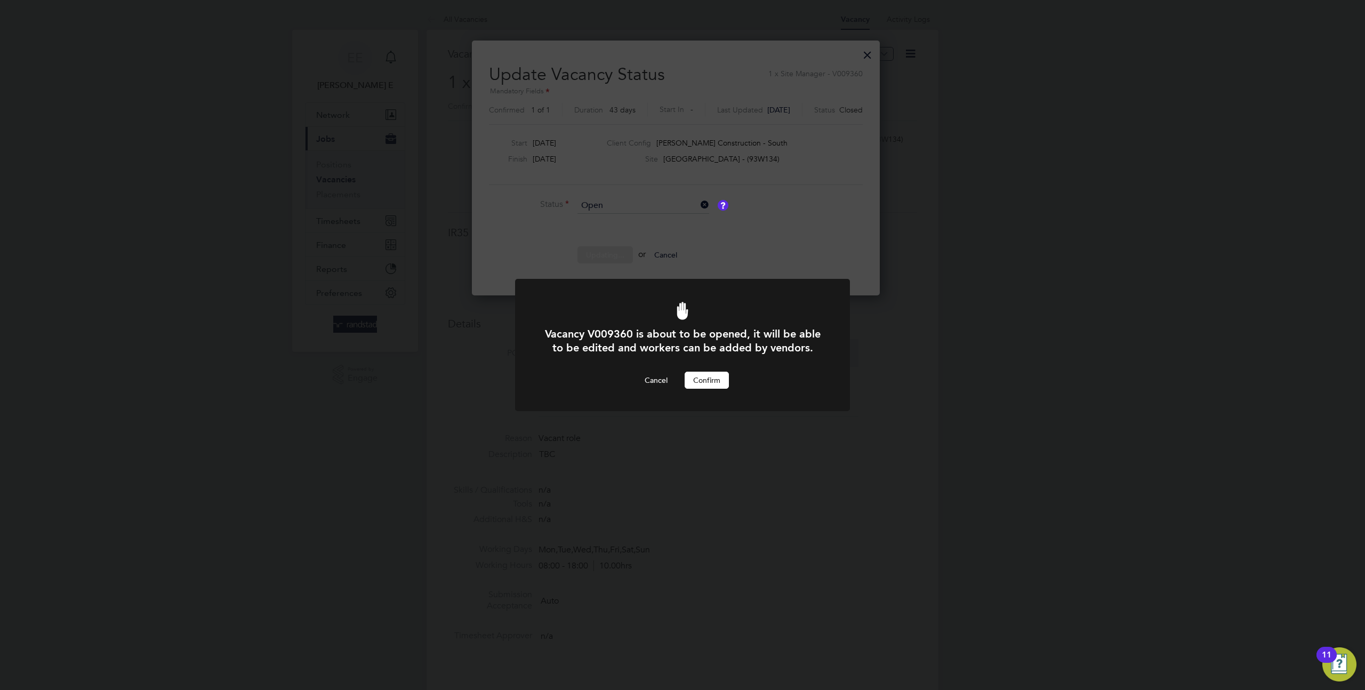
click at [719, 379] on button "Confirm" at bounding box center [707, 380] width 44 height 17
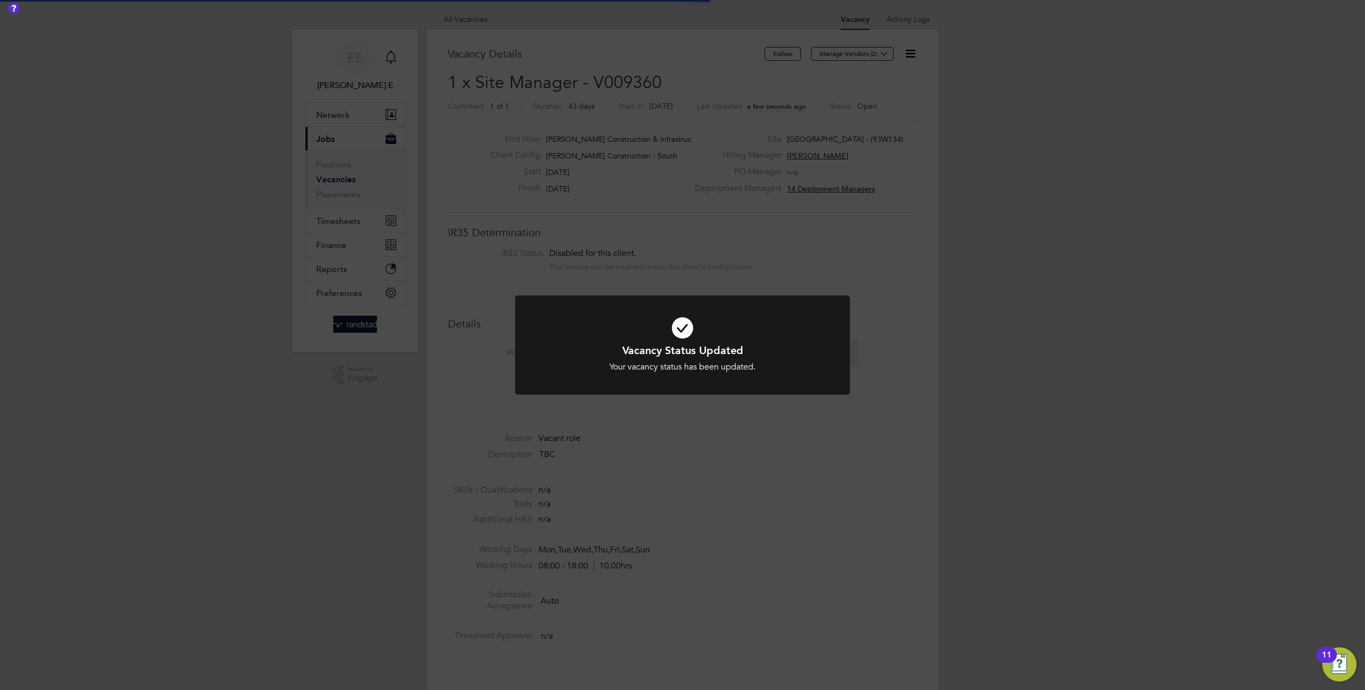
scroll to position [31, 75]
click at [934, 242] on div "Vacancy Status Updated Your vacancy status has been updated. Cancel Okay" at bounding box center [682, 345] width 1365 height 690
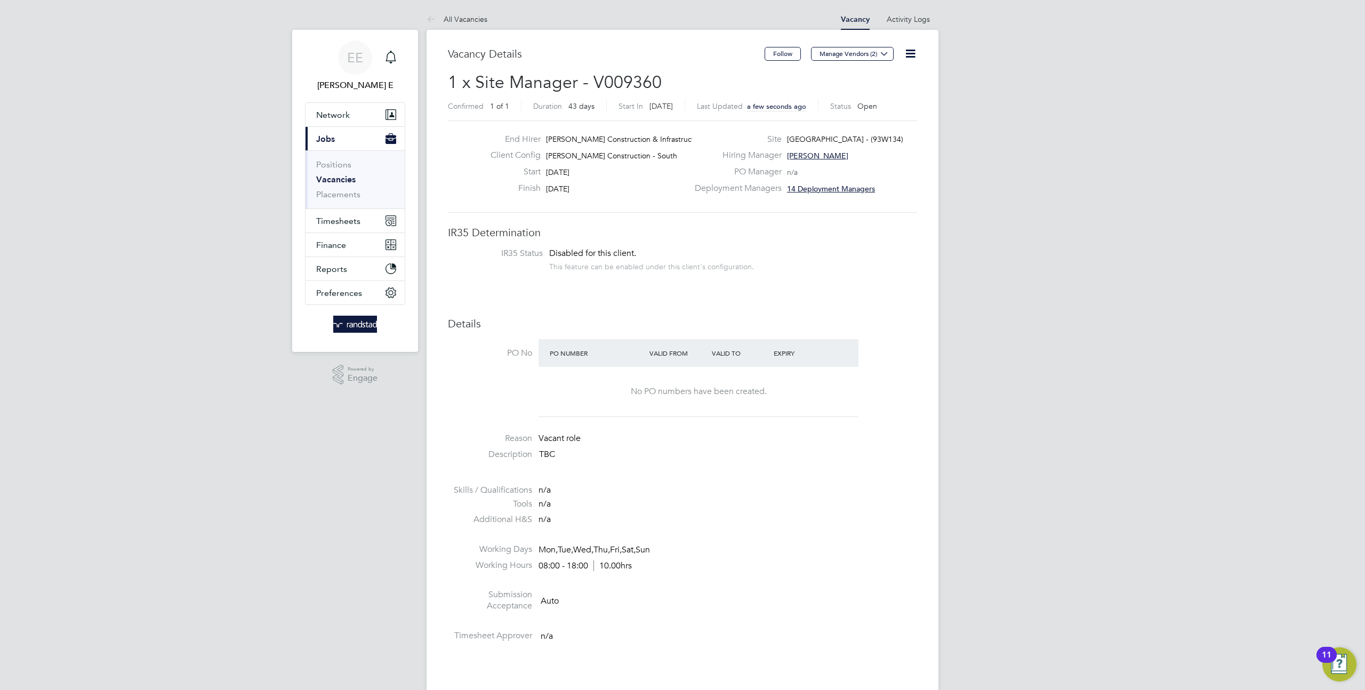
click at [911, 58] on icon at bounding box center [910, 53] width 13 height 13
click at [1004, 195] on div "EE Elliott E Notifications Applications: Network Team Members Businesses Sites …" at bounding box center [682, 683] width 1365 height 1367
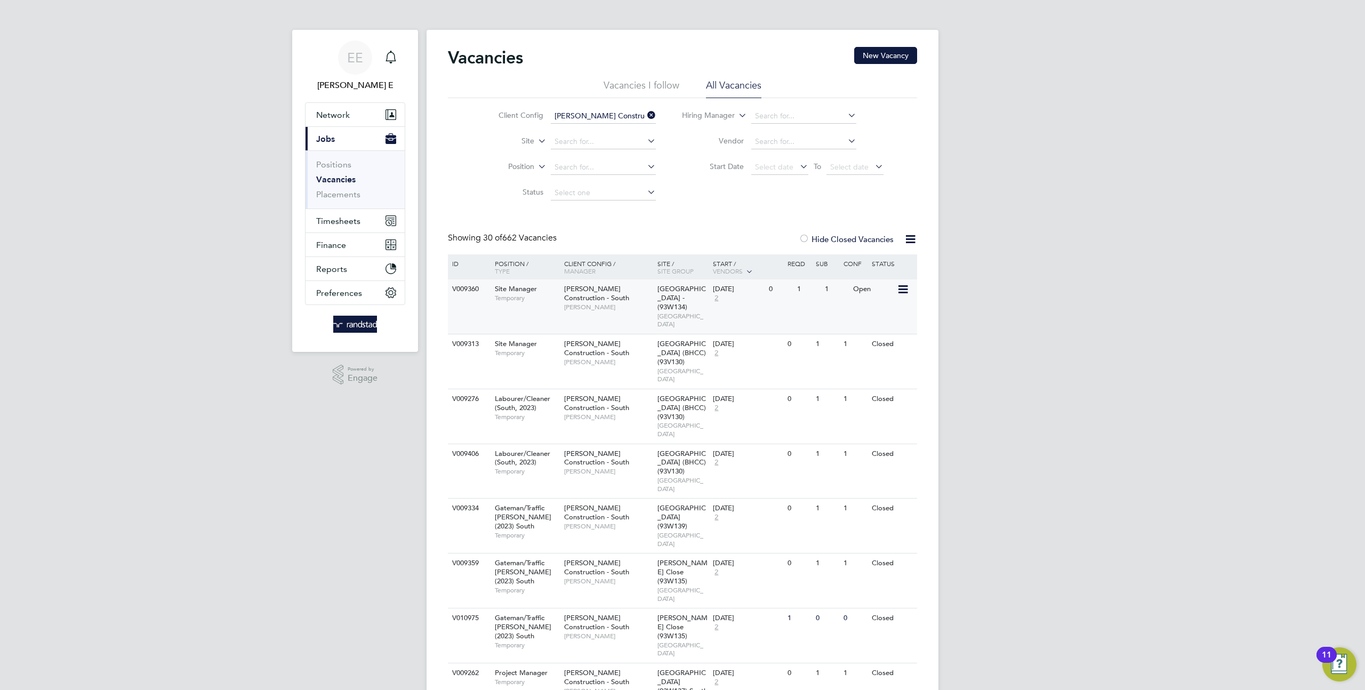
click at [901, 292] on icon at bounding box center [902, 289] width 11 height 13
click at [903, 292] on icon at bounding box center [902, 289] width 11 height 13
click at [902, 292] on icon at bounding box center [902, 289] width 11 height 13
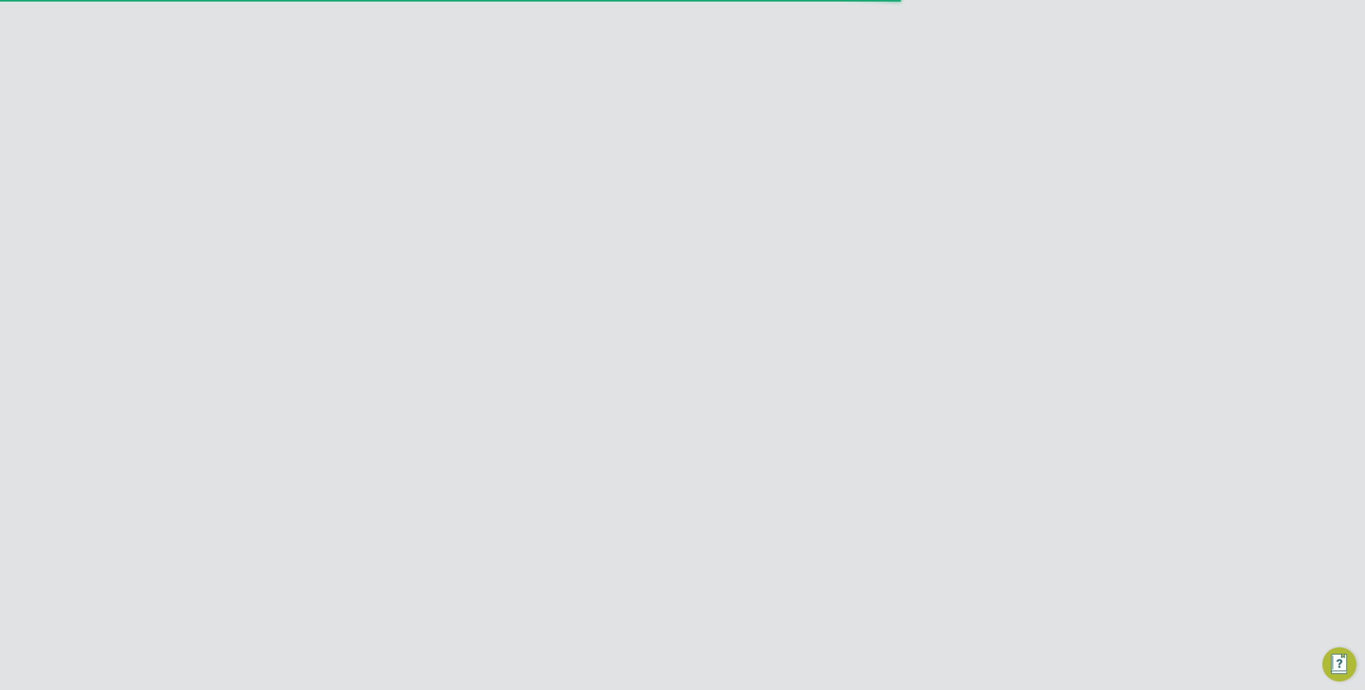
click at [659, 132] on input at bounding box center [710, 134] width 156 height 21
click at [899, 497] on icon at bounding box center [893, 496] width 11 height 13
click at [808, 632] on li "Impersonate" at bounding box center [835, 632] width 129 height 15
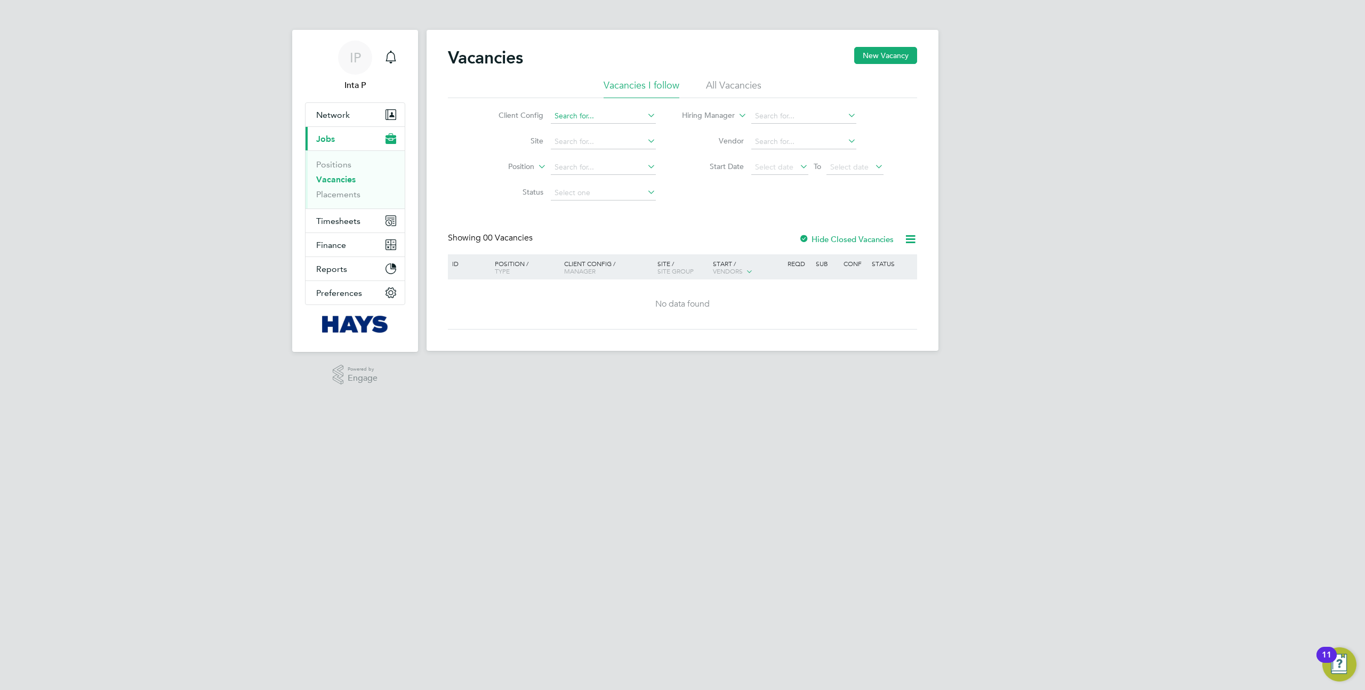
click at [589, 109] on input at bounding box center [603, 116] width 105 height 15
click at [735, 89] on li "All Vacancies" at bounding box center [733, 88] width 55 height 19
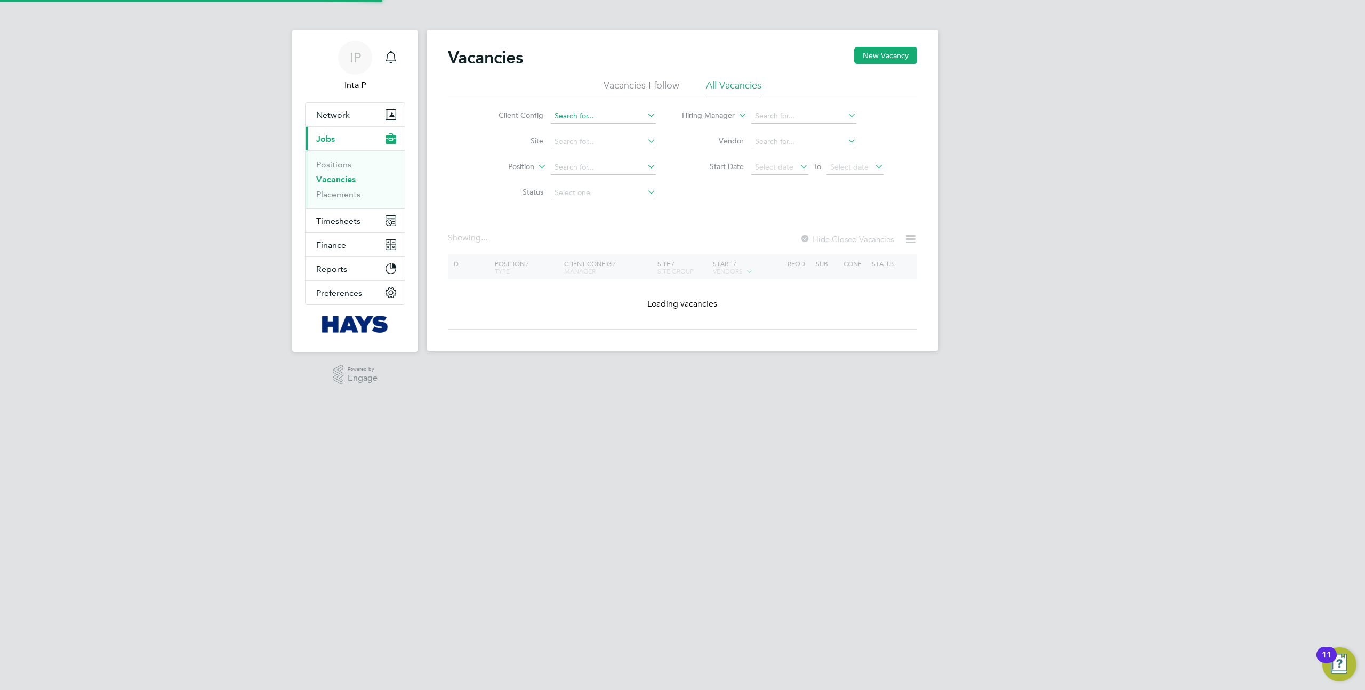
click at [590, 122] on input at bounding box center [603, 116] width 105 height 15
click at [590, 121] on input at bounding box center [603, 116] width 105 height 15
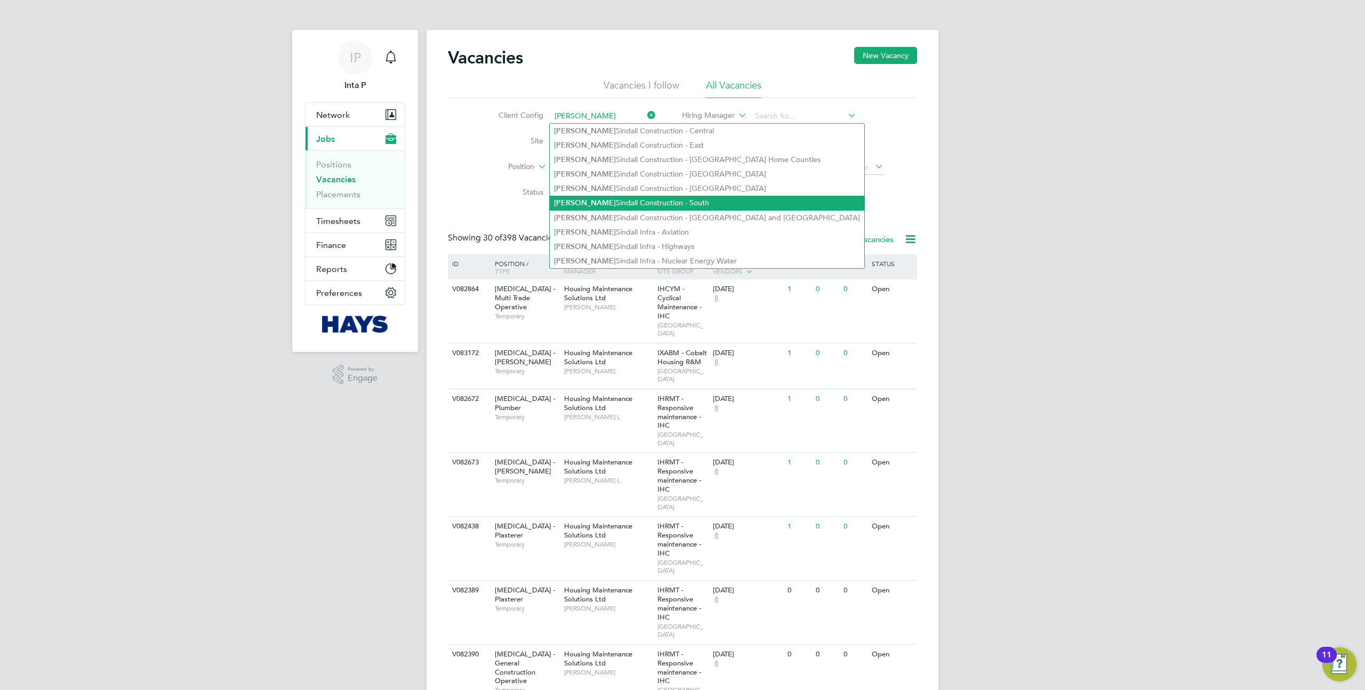
click at [654, 199] on li "Morgan Sindall Construction - South" at bounding box center [707, 203] width 315 height 14
type input "[PERSON_NAME] Construction - South"
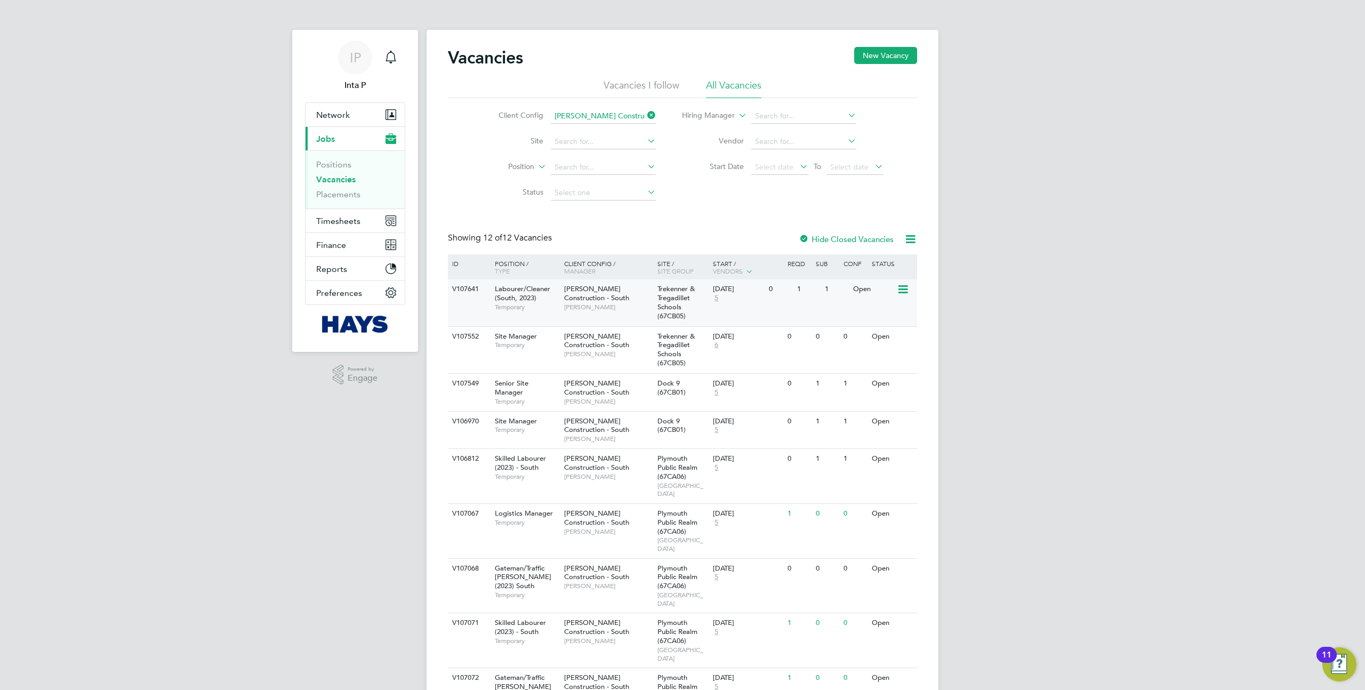
click at [899, 288] on icon at bounding box center [902, 289] width 11 height 13
click at [894, 285] on div "Open" at bounding box center [874, 289] width 46 height 20
click at [902, 289] on icon at bounding box center [902, 289] width 11 height 13
click at [981, 266] on div "IP Inta P Notifications Applications: Network Team Members Businesses Sites Wor…" at bounding box center [682, 463] width 1365 height 926
click at [810, 241] on div at bounding box center [804, 240] width 11 height 11
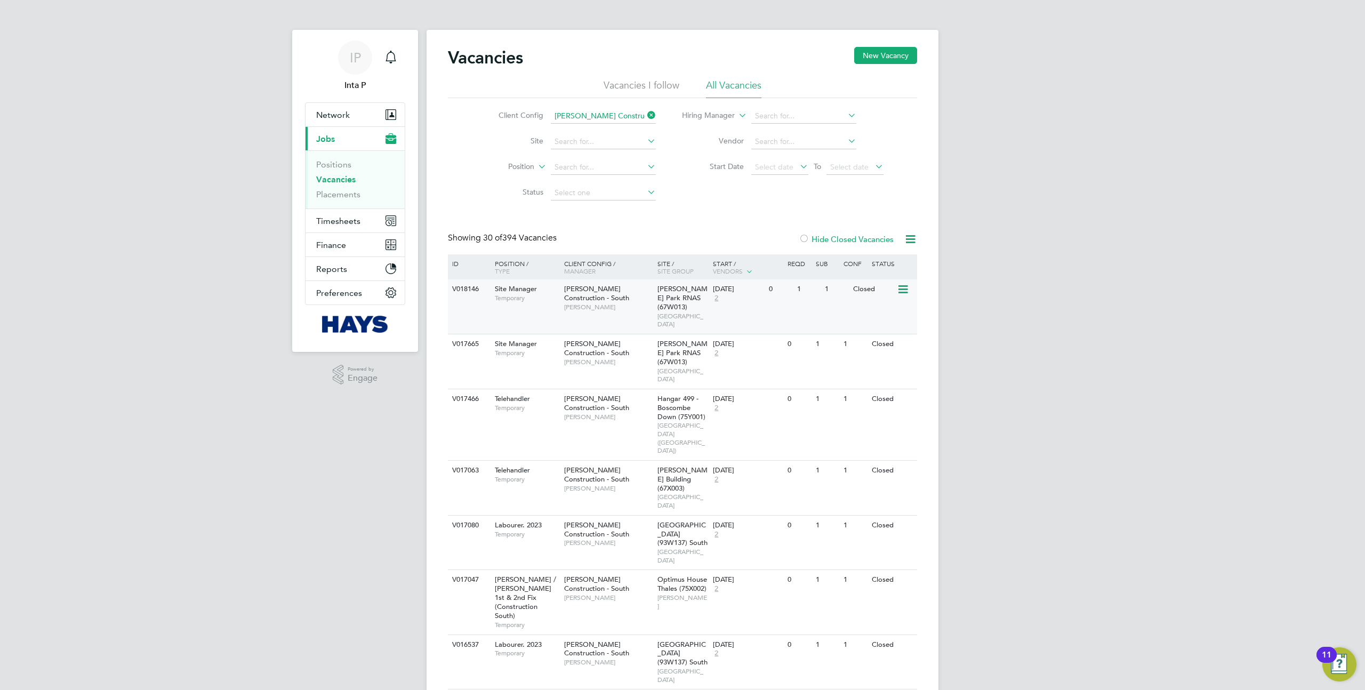
click at [904, 293] on icon at bounding box center [902, 289] width 11 height 13
click at [840, 294] on div "1" at bounding box center [836, 289] width 28 height 20
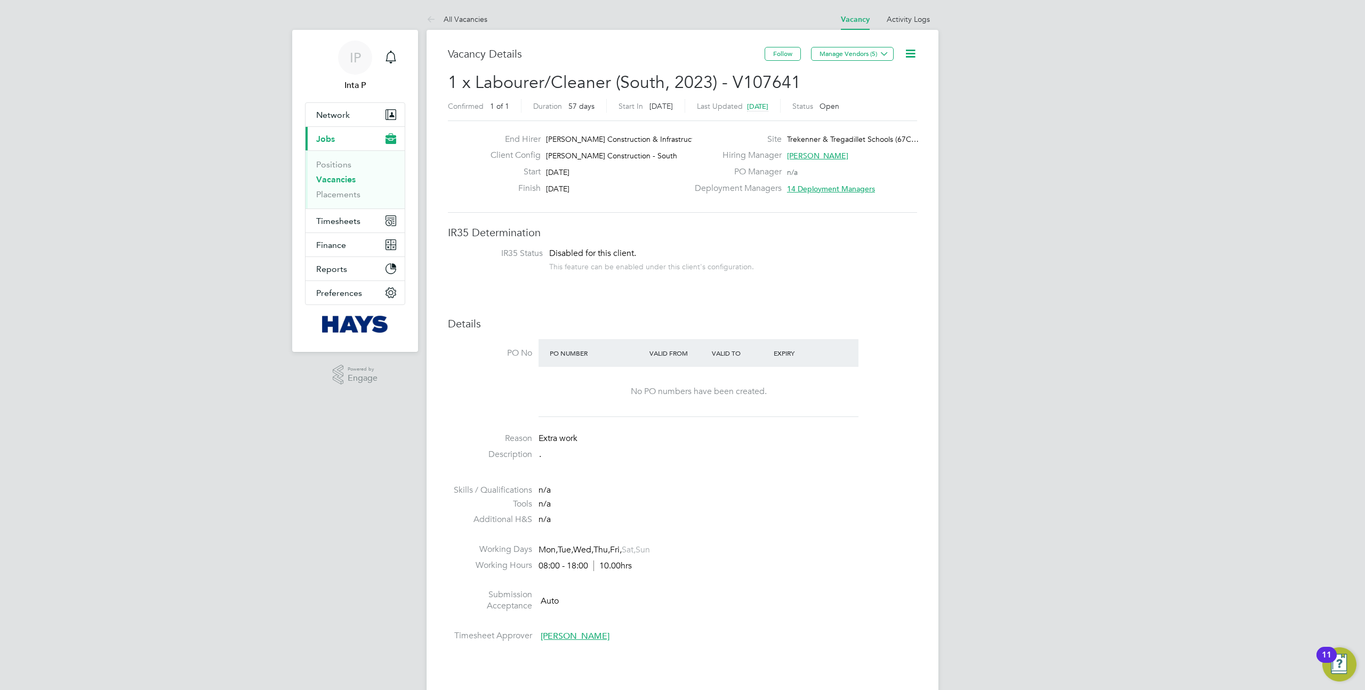
click at [916, 47] on icon at bounding box center [910, 53] width 13 height 13
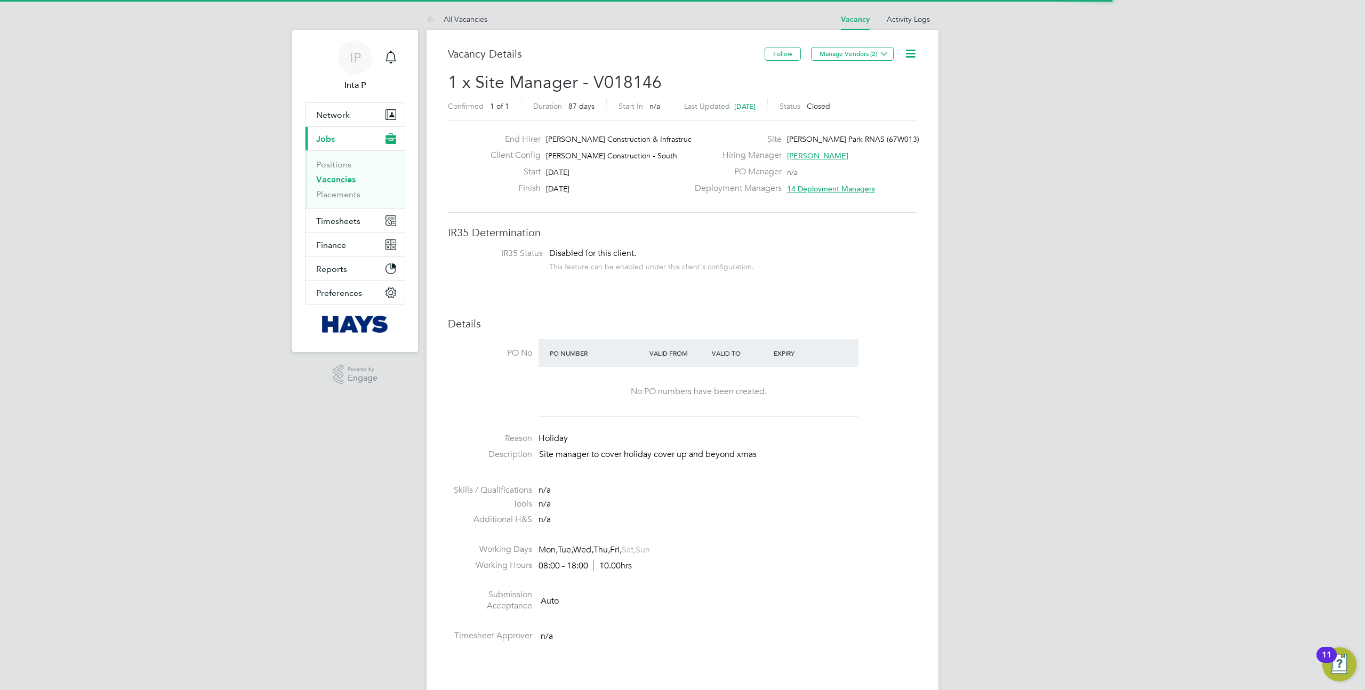
click at [910, 47] on icon at bounding box center [910, 53] width 13 height 13
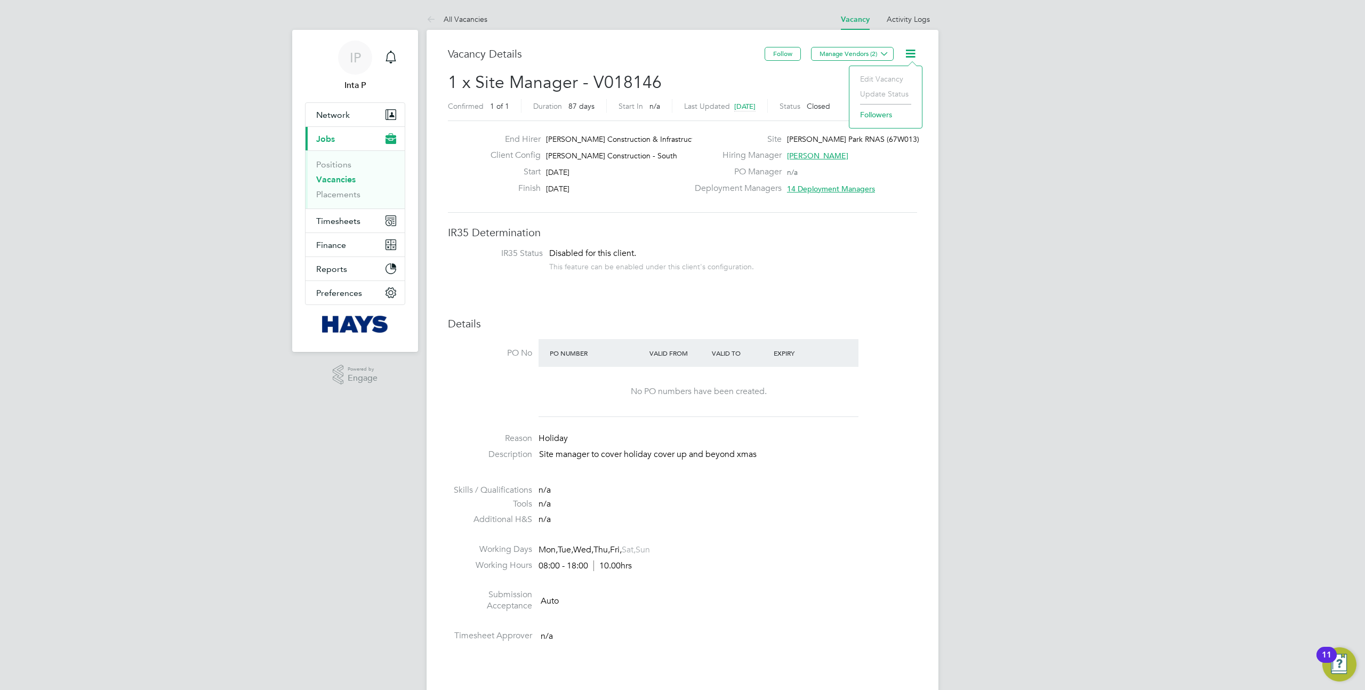
click at [960, 203] on div "IP Inta P Notifications Applications: Network Team Members Businesses Sites Wor…" at bounding box center [682, 690] width 1365 height 1381
